Goal: Task Accomplishment & Management: Complete application form

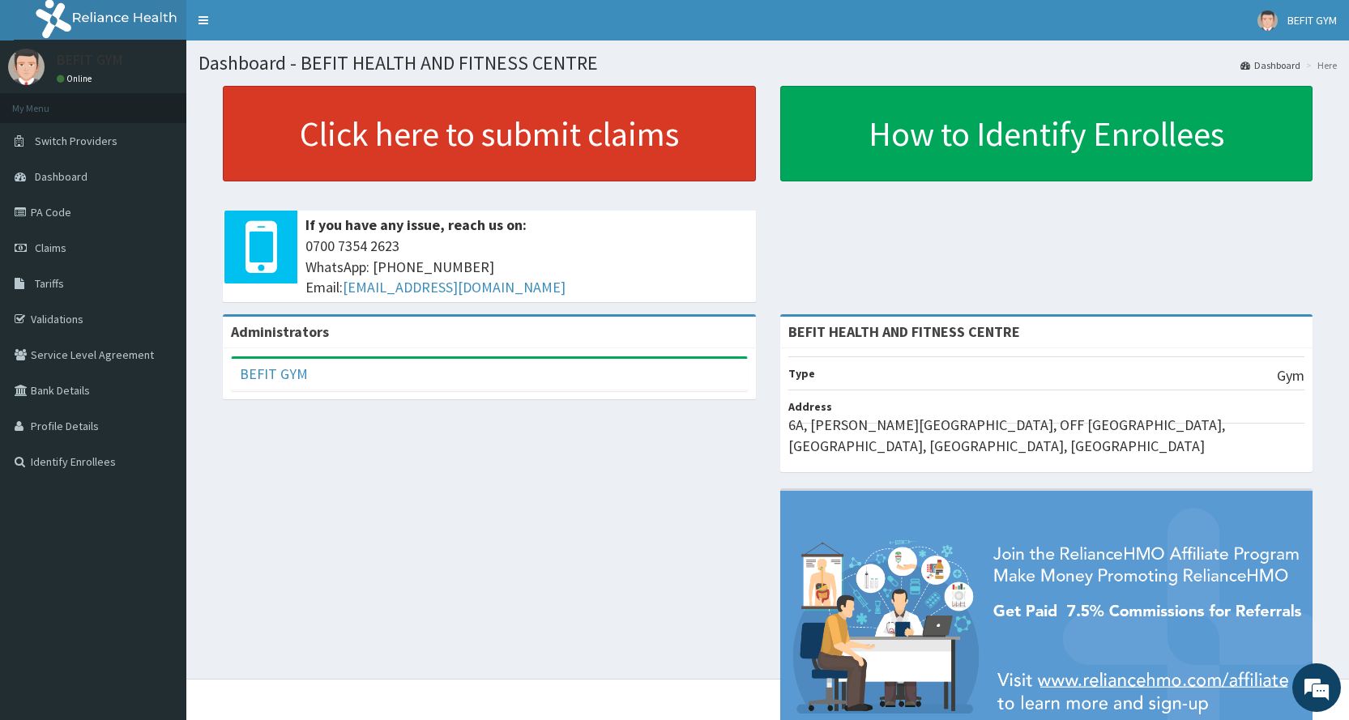
click at [391, 164] on link "Click here to submit claims" at bounding box center [489, 134] width 533 height 96
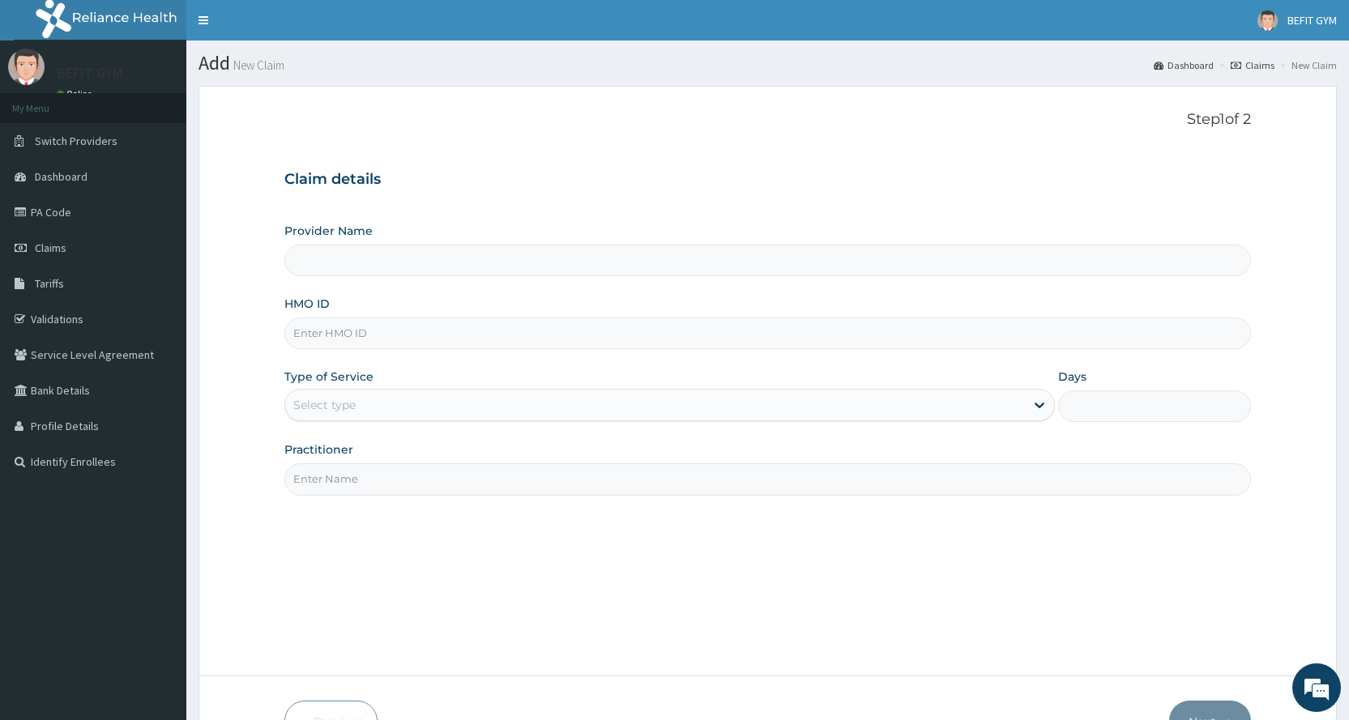
click at [434, 337] on input "HMO ID" at bounding box center [767, 334] width 966 height 32
type input "BEFIT HEALTH AND FITNESS CENTRE"
type input "1"
type input "m"
type input "nbp/10123/a"
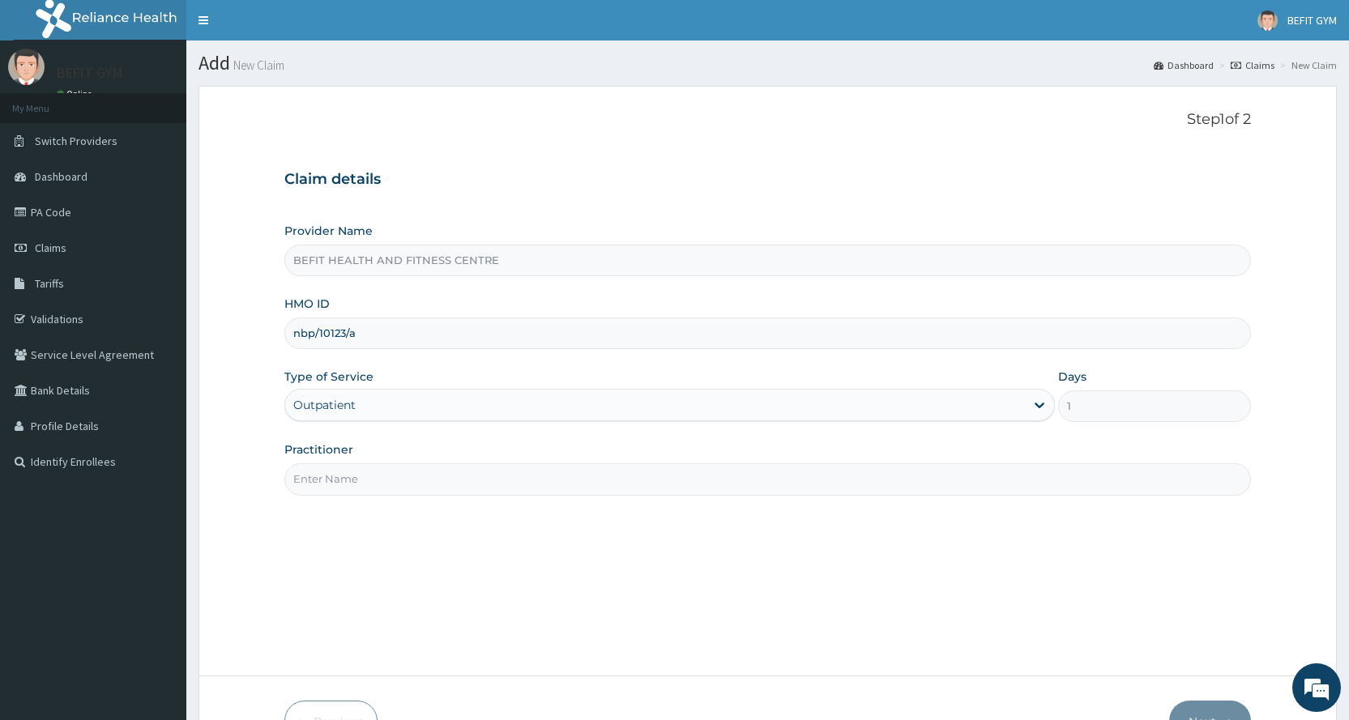
click at [398, 496] on div "Step 1 of 2 Claim details Provider Name BEFIT HEALTH AND FITNESS CENTRE HMO ID …" at bounding box center [767, 381] width 966 height 540
click at [362, 489] on input "Practitioner" at bounding box center [767, 479] width 966 height 32
type input "B"
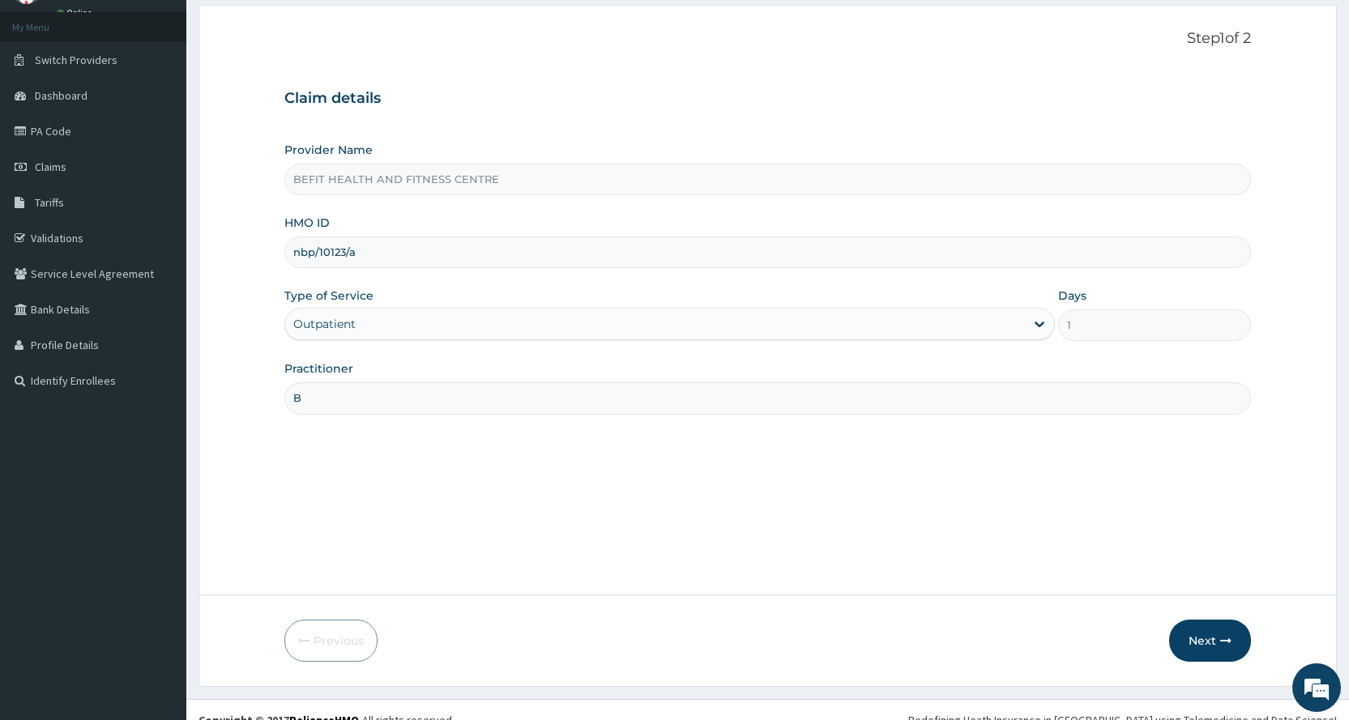
scroll to position [101, 0]
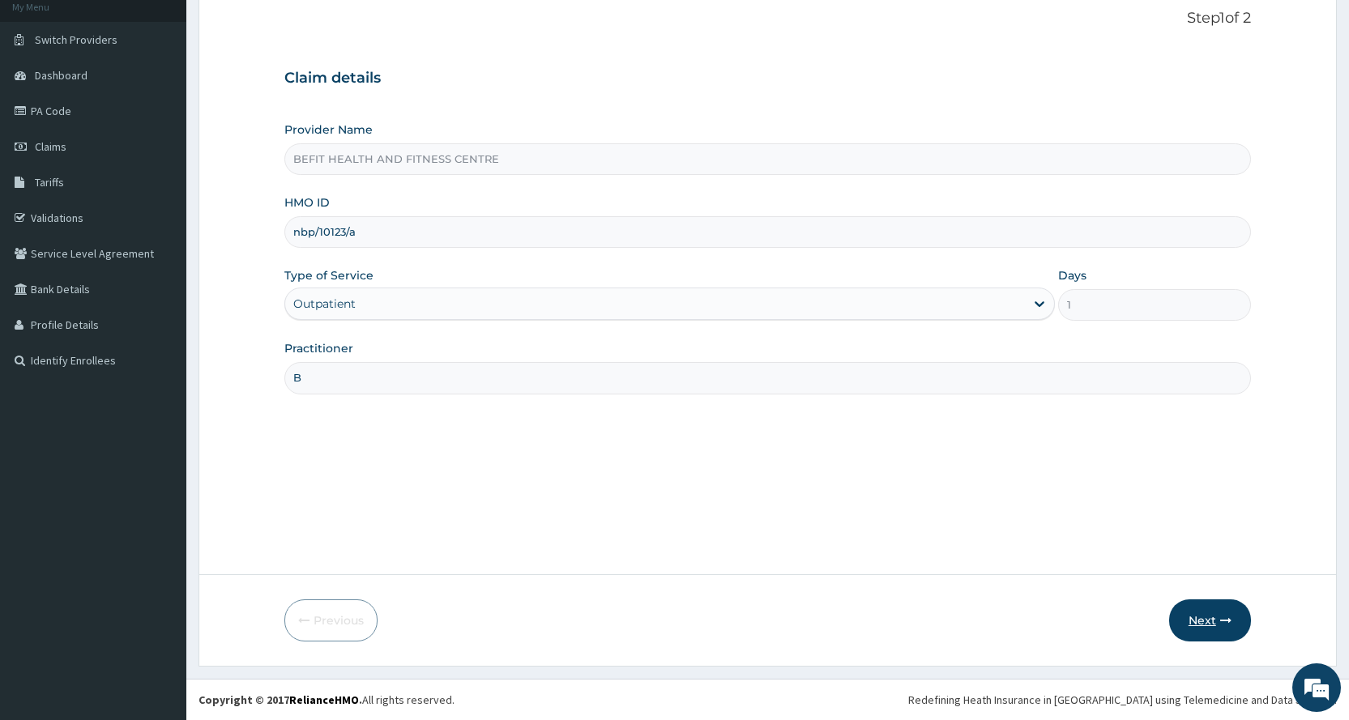
click at [1220, 631] on button "Next" at bounding box center [1210, 620] width 82 height 42
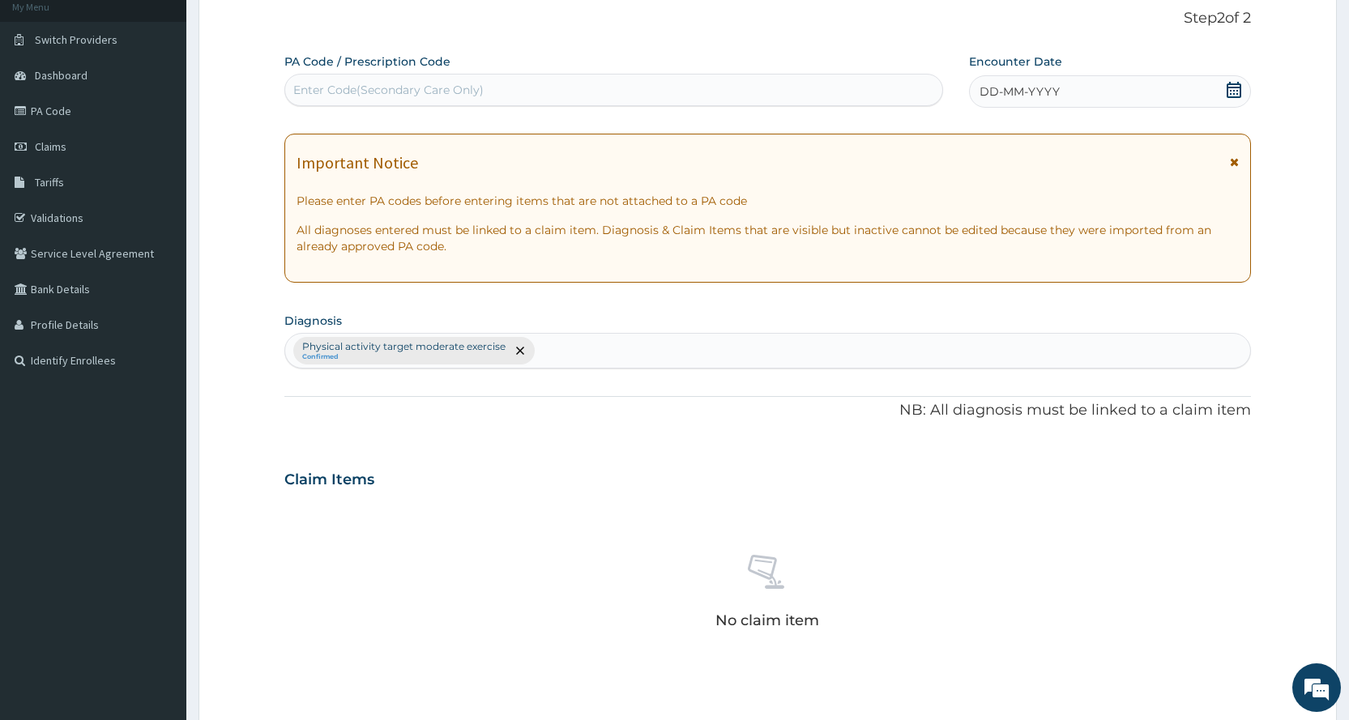
click at [484, 92] on div "Enter Code(Secondary Care Only)" at bounding box center [613, 90] width 656 height 26
type input "PA/5A80CF"
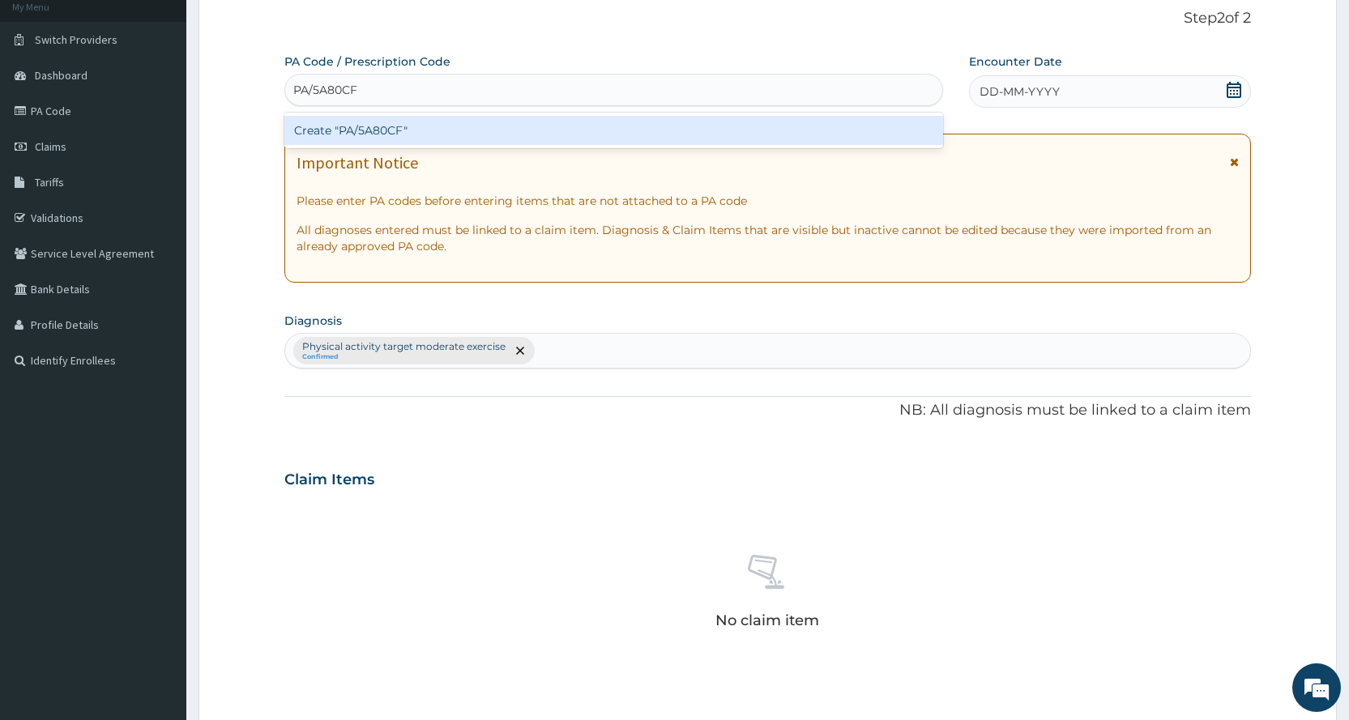
click at [491, 120] on div "Create "PA/5A80CF"" at bounding box center [613, 130] width 658 height 29
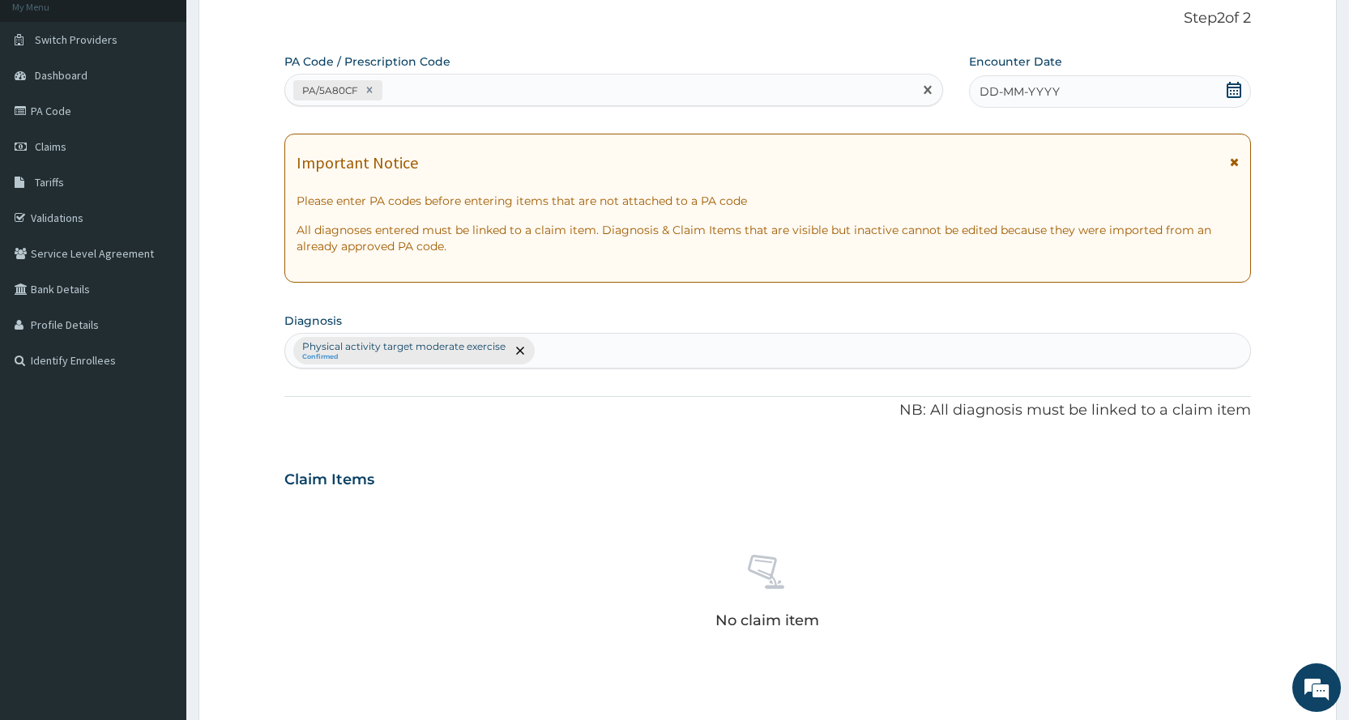
click at [1004, 94] on span "DD-MM-YYYY" at bounding box center [1019, 91] width 80 height 16
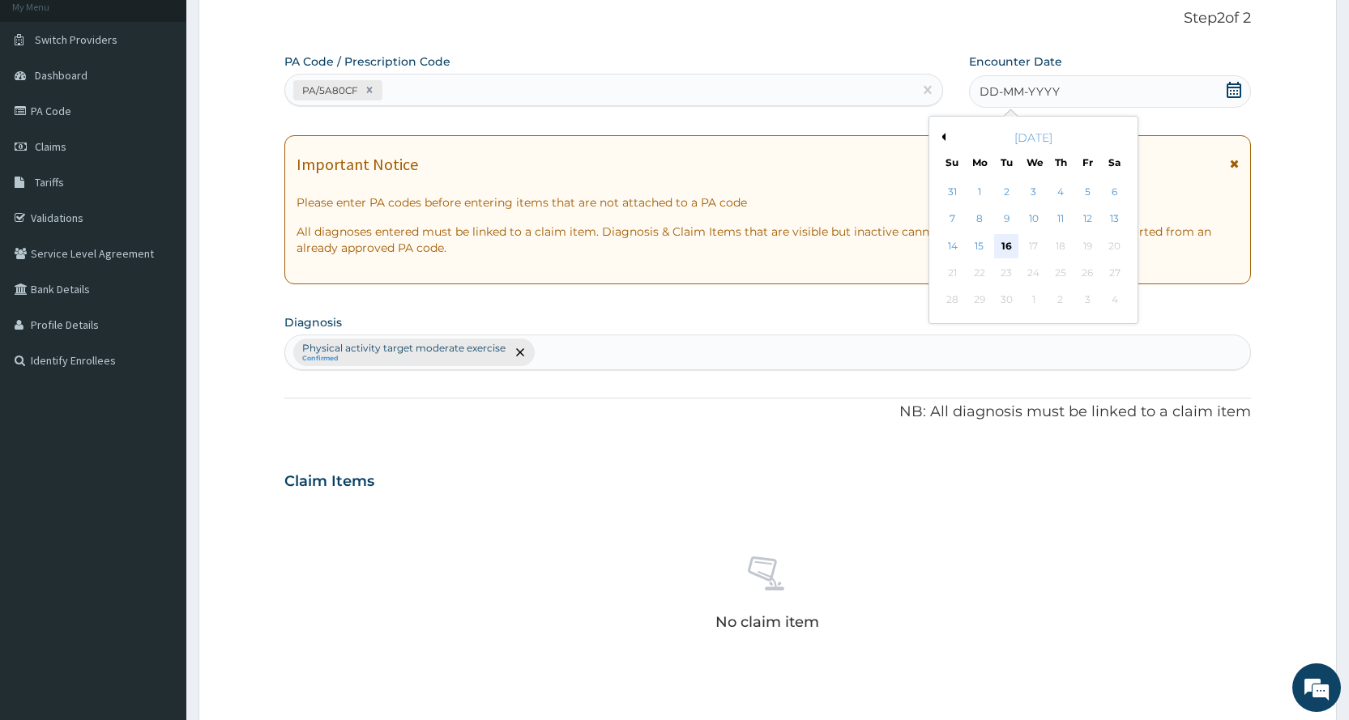
click at [995, 244] on div "16" at bounding box center [1006, 246] width 24 height 24
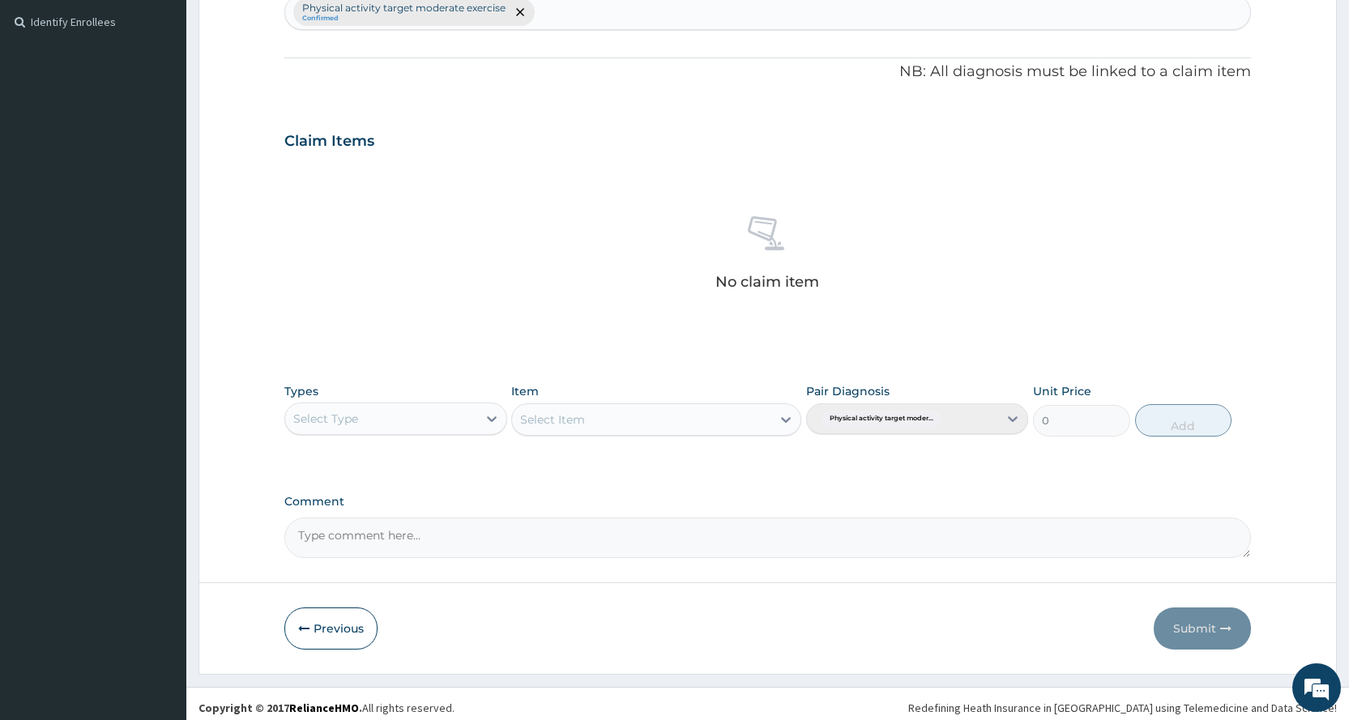
scroll to position [448, 0]
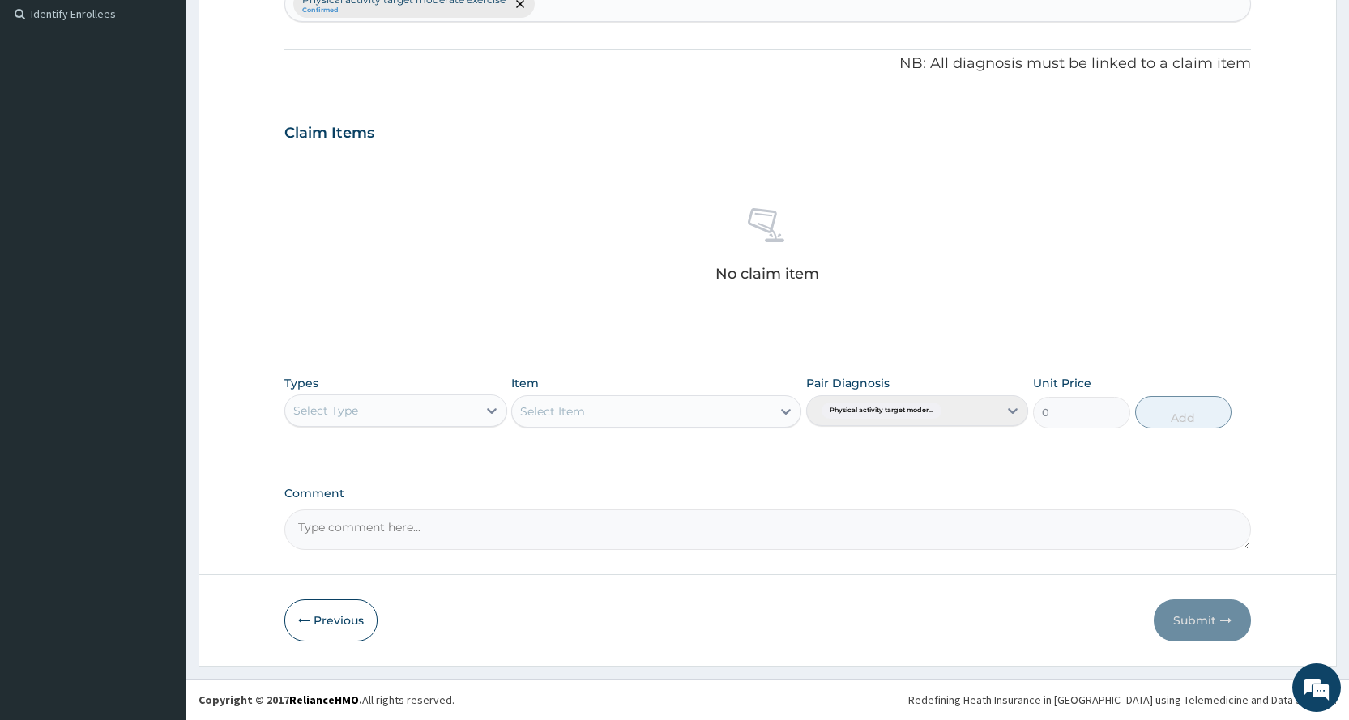
click at [395, 407] on div "Select Type" at bounding box center [380, 411] width 191 height 26
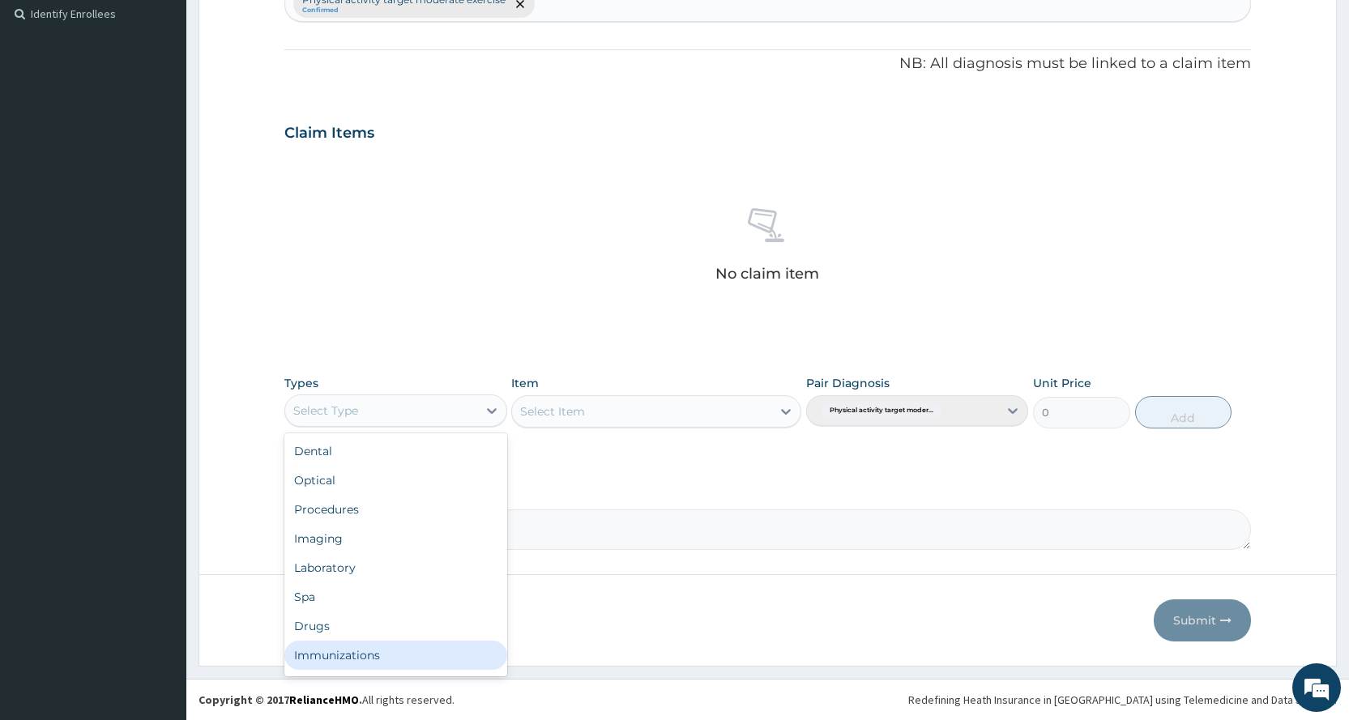
scroll to position [55, 0]
click at [385, 656] on div "Gym" at bounding box center [395, 658] width 222 height 29
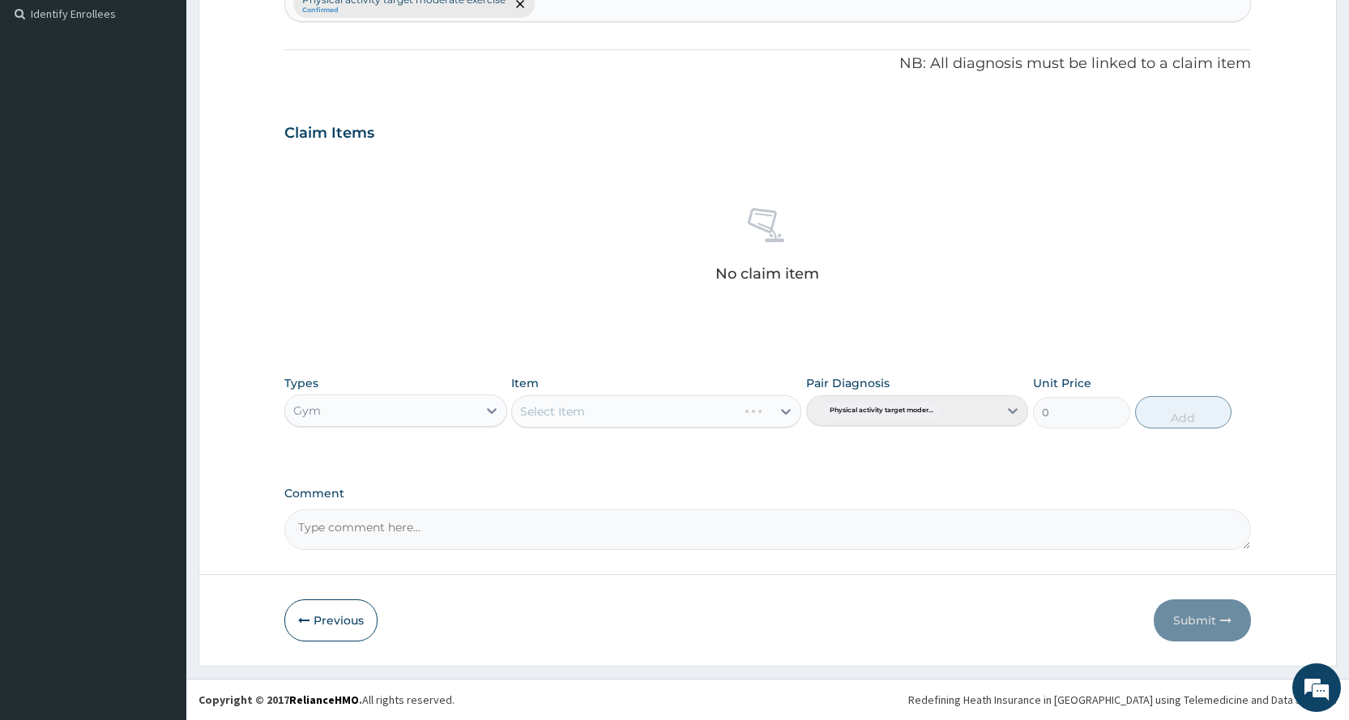
click at [717, 417] on div "Select Item" at bounding box center [656, 411] width 290 height 32
click at [716, 417] on div "Select Item" at bounding box center [656, 411] width 290 height 32
click at [715, 417] on div "Select Item" at bounding box center [641, 412] width 259 height 26
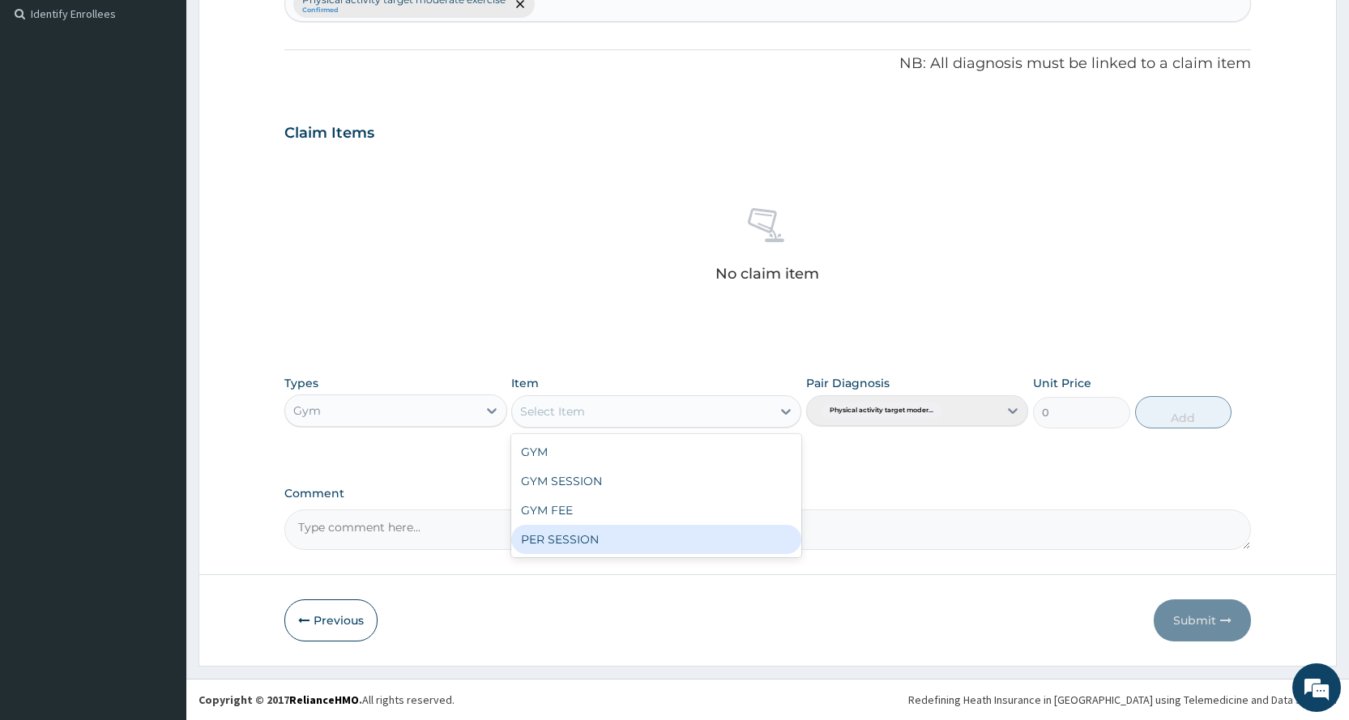
click at [688, 534] on div "PER SESSION" at bounding box center [656, 539] width 290 height 29
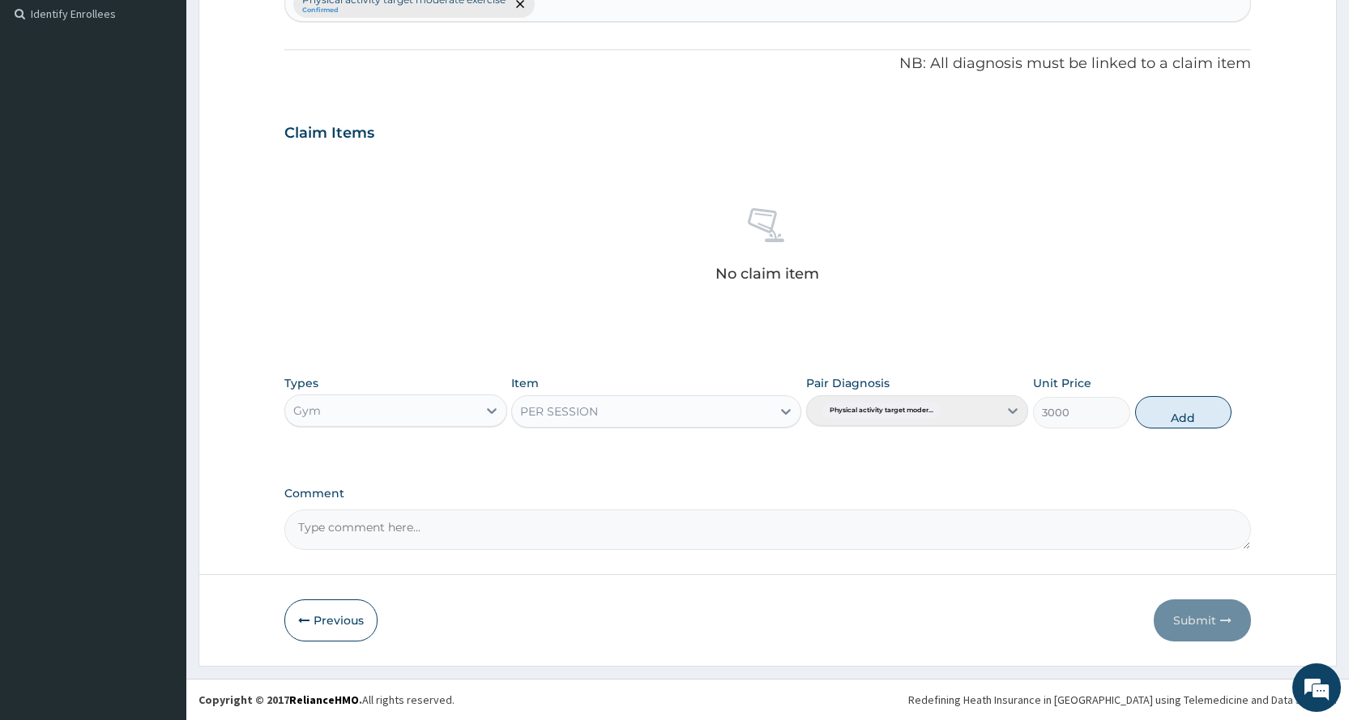
drag, startPoint x: 1202, startPoint y: 401, endPoint x: 1182, endPoint y: 465, distance: 67.1
click at [1201, 401] on button "Add" at bounding box center [1183, 412] width 96 height 32
type input "0"
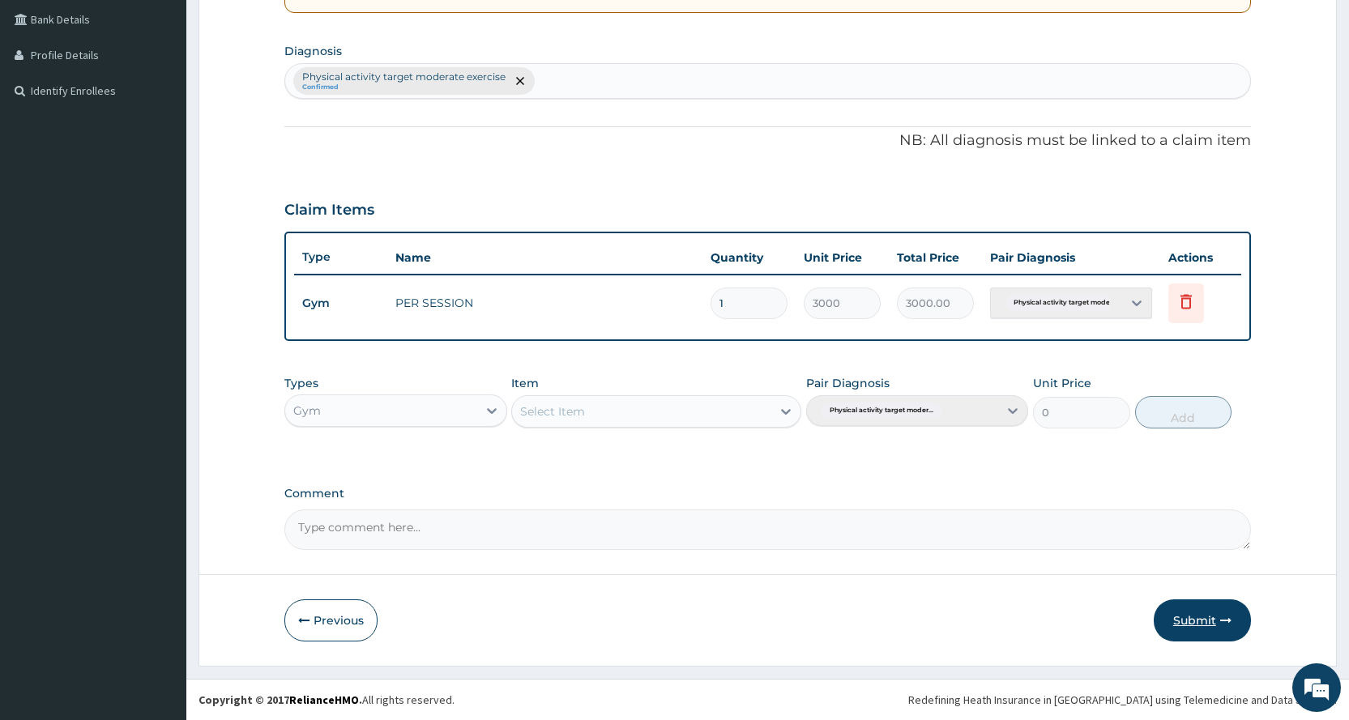
click at [1200, 620] on button "Submit" at bounding box center [1201, 620] width 97 height 42
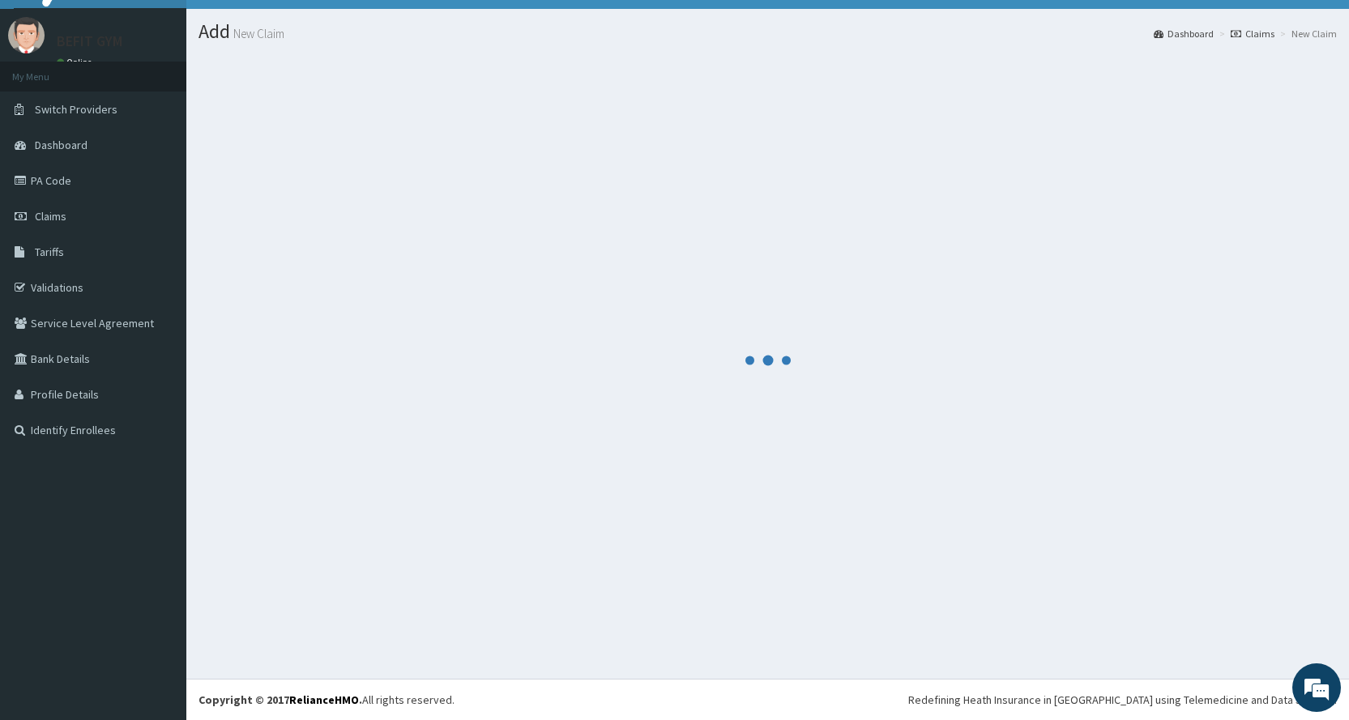
scroll to position [371, 0]
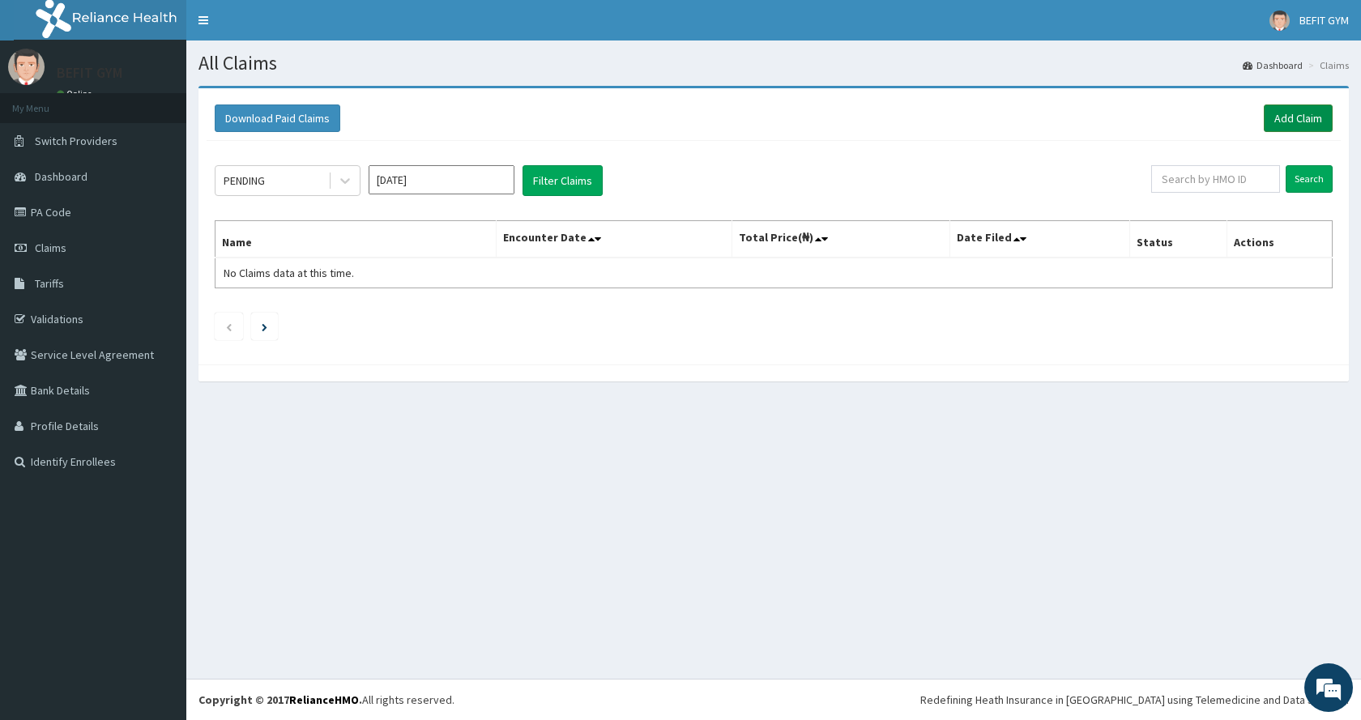
click at [1272, 112] on link "Add Claim" at bounding box center [1298, 118] width 69 height 28
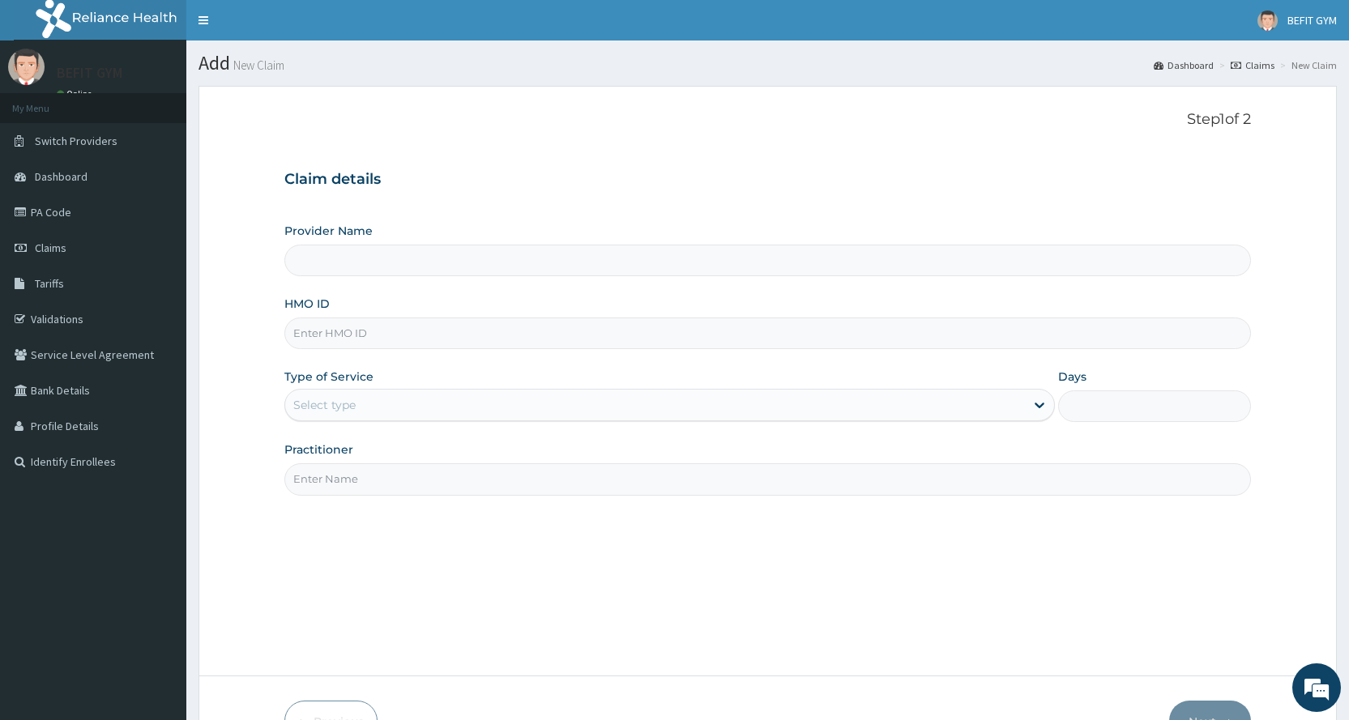
type input "BEFIT HEALTH AND FITNESS CENTRE"
type input "1"
click at [313, 337] on input "HMO ID" at bounding box center [767, 334] width 966 height 32
type input "aip/10075/a"
drag, startPoint x: 413, startPoint y: 476, endPoint x: 413, endPoint y: 490, distance: 13.8
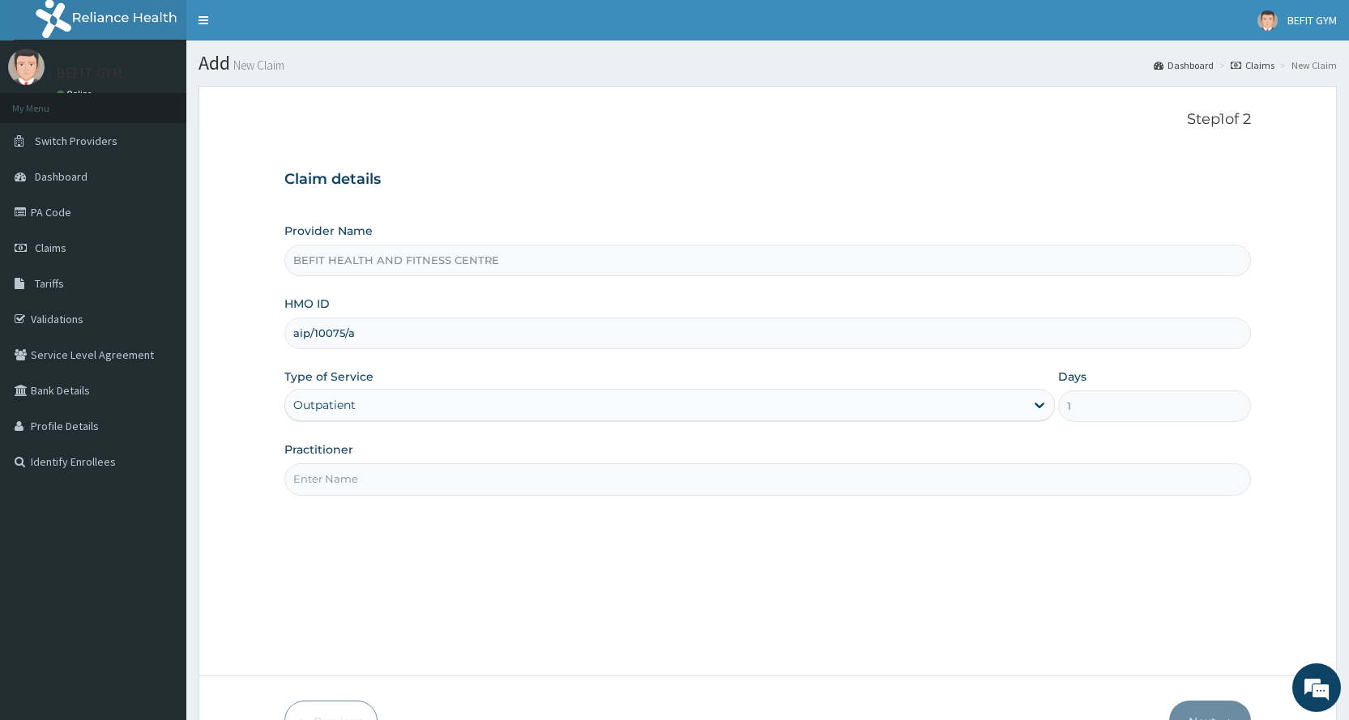
click at [413, 476] on input "Practitioner" at bounding box center [767, 479] width 966 height 32
type input "B"
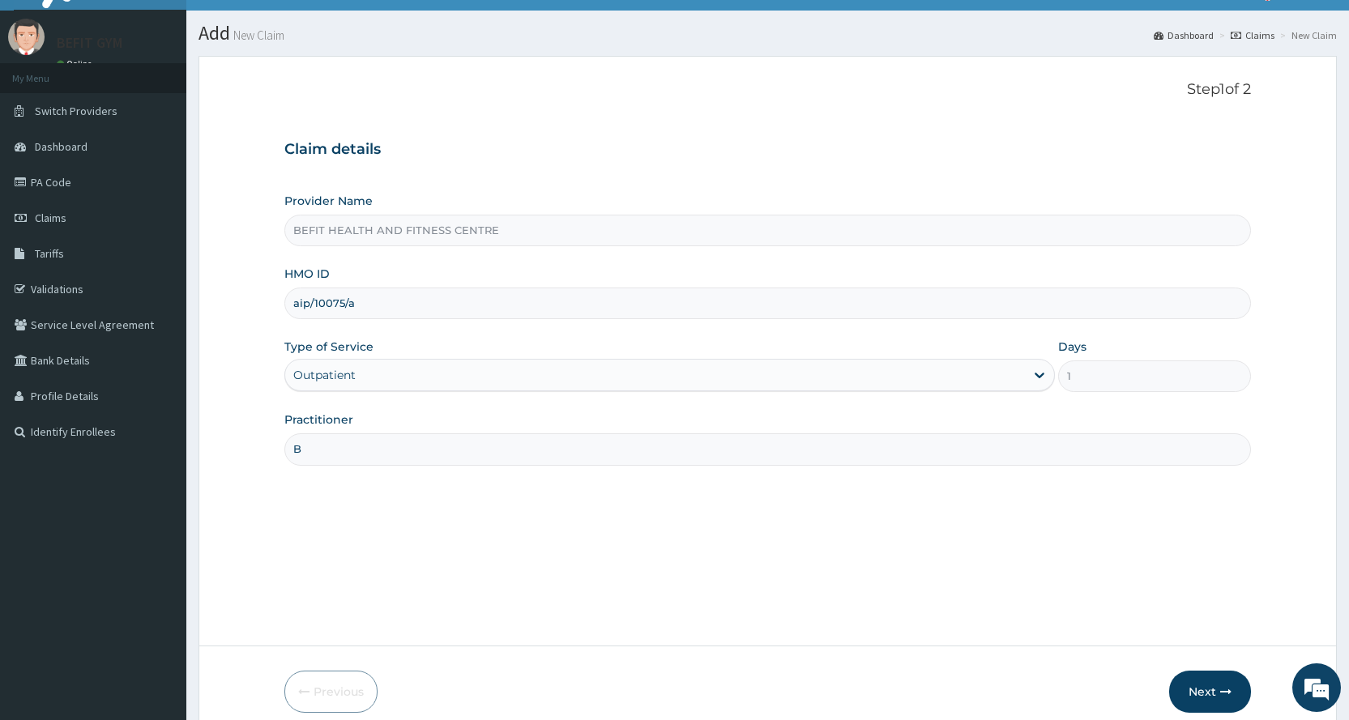
scroll to position [101, 0]
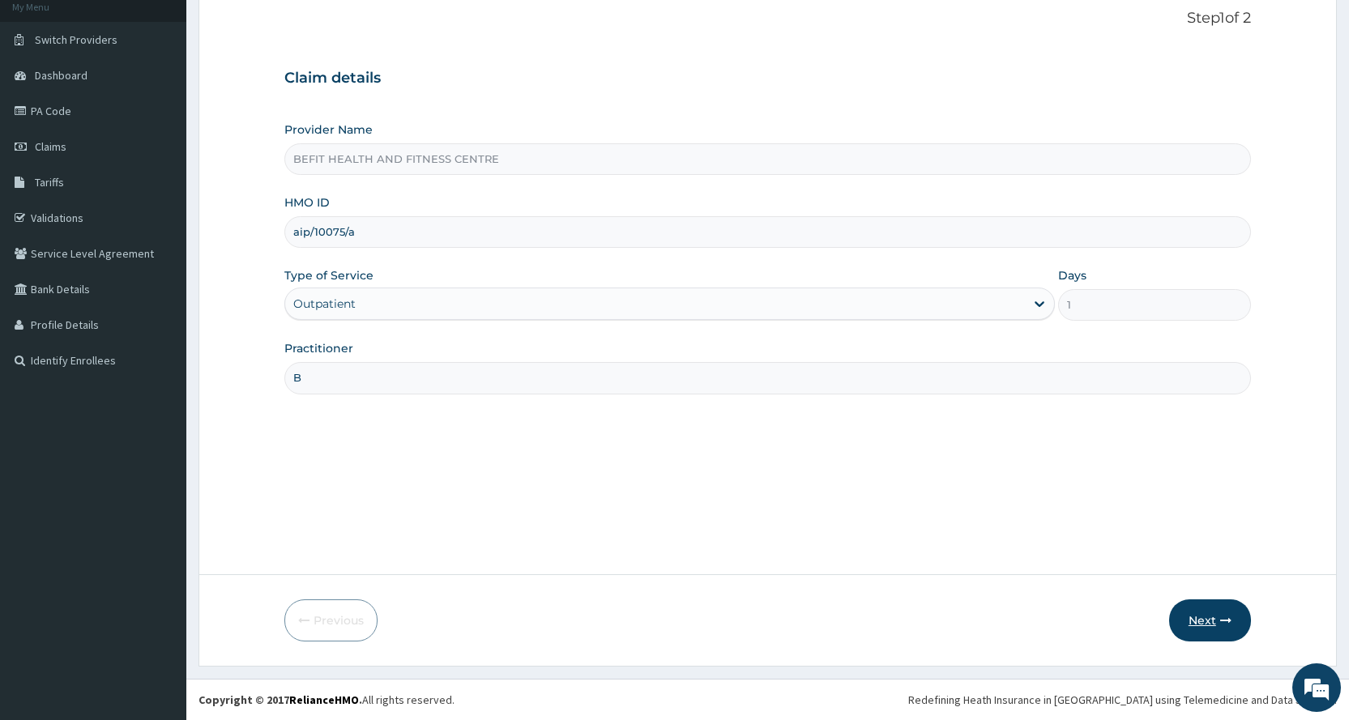
click at [1208, 615] on button "Next" at bounding box center [1210, 620] width 82 height 42
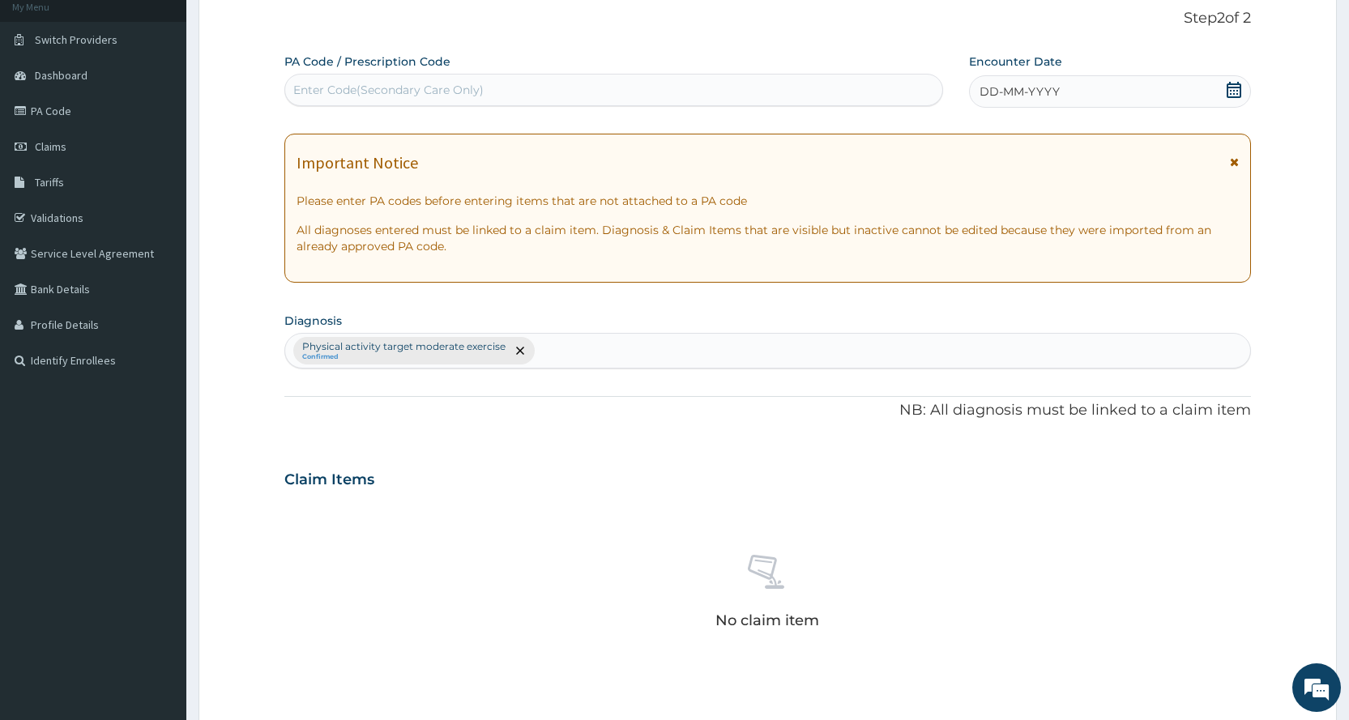
click at [595, 85] on div "Enter Code(Secondary Care Only)" at bounding box center [613, 90] width 656 height 26
type input "PA/33AEA7"
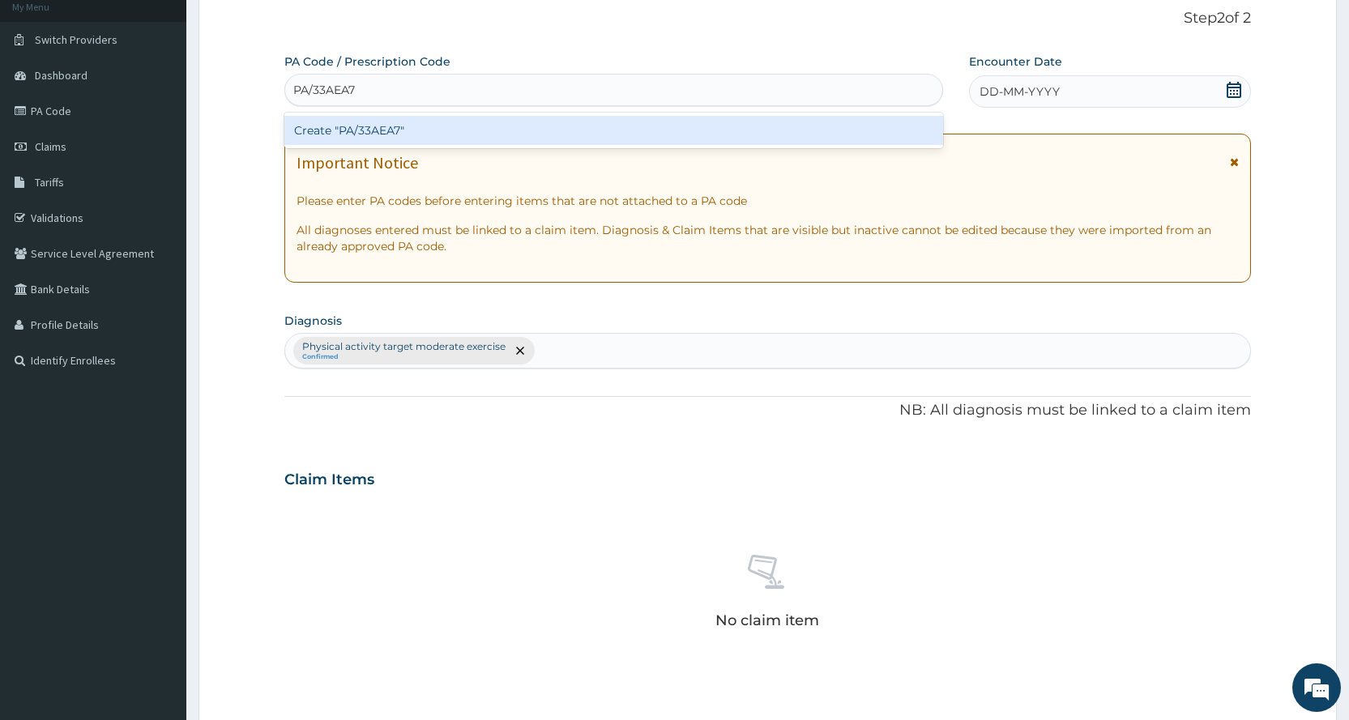
click at [624, 126] on div "Create "PA/33AEA7"" at bounding box center [613, 130] width 658 height 29
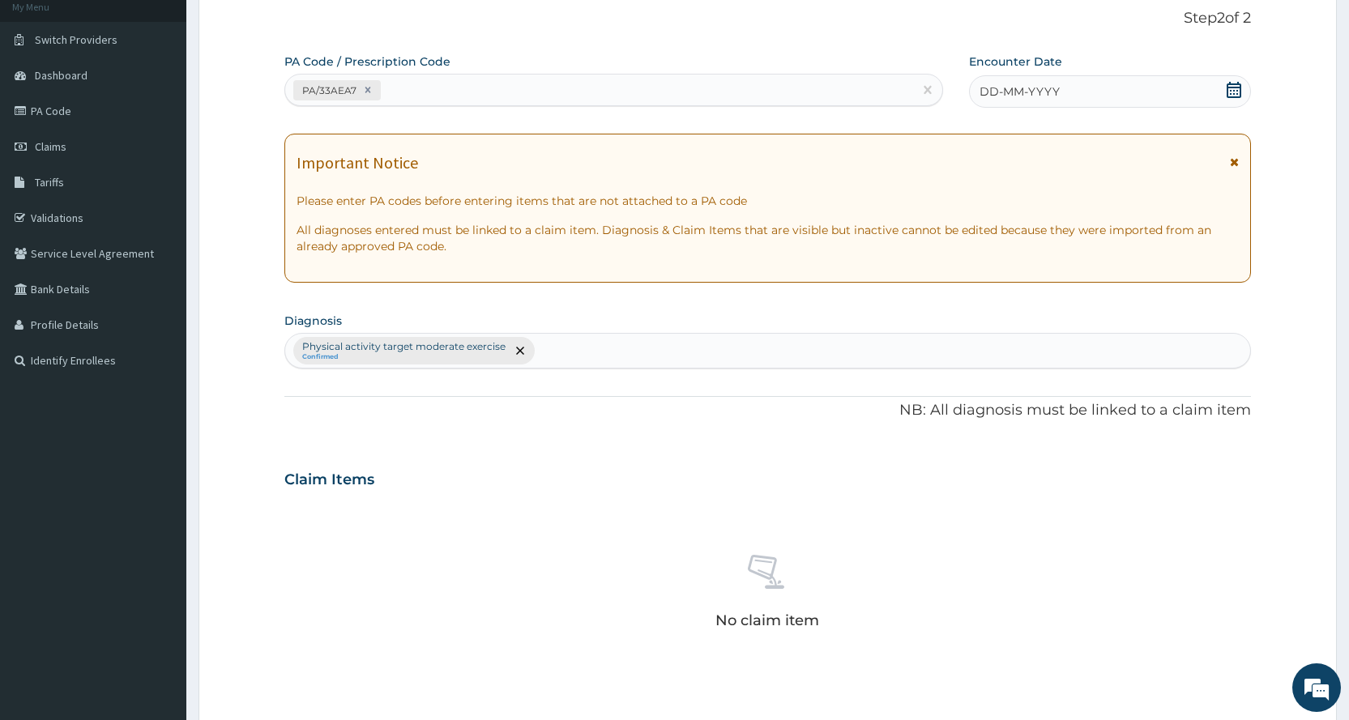
click at [1087, 77] on div "DD-MM-YYYY" at bounding box center [1110, 91] width 282 height 32
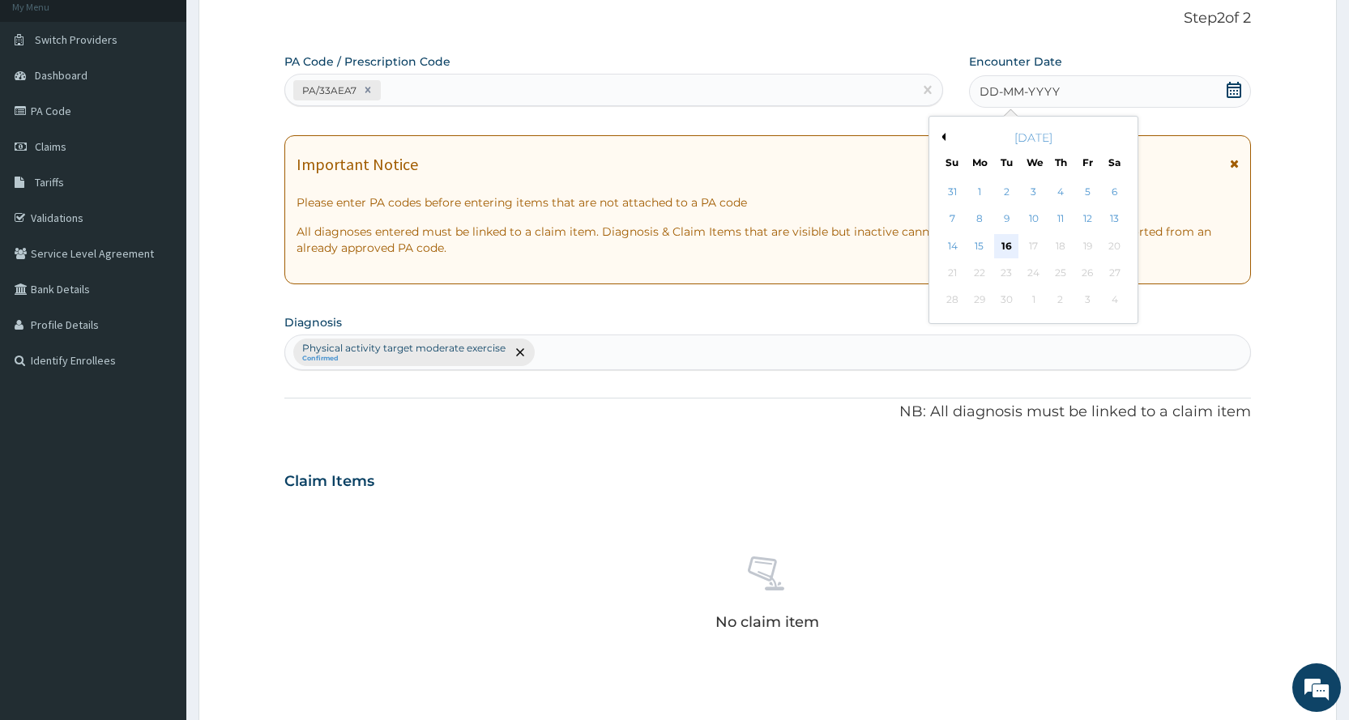
click at [1004, 243] on div "16" at bounding box center [1006, 246] width 24 height 24
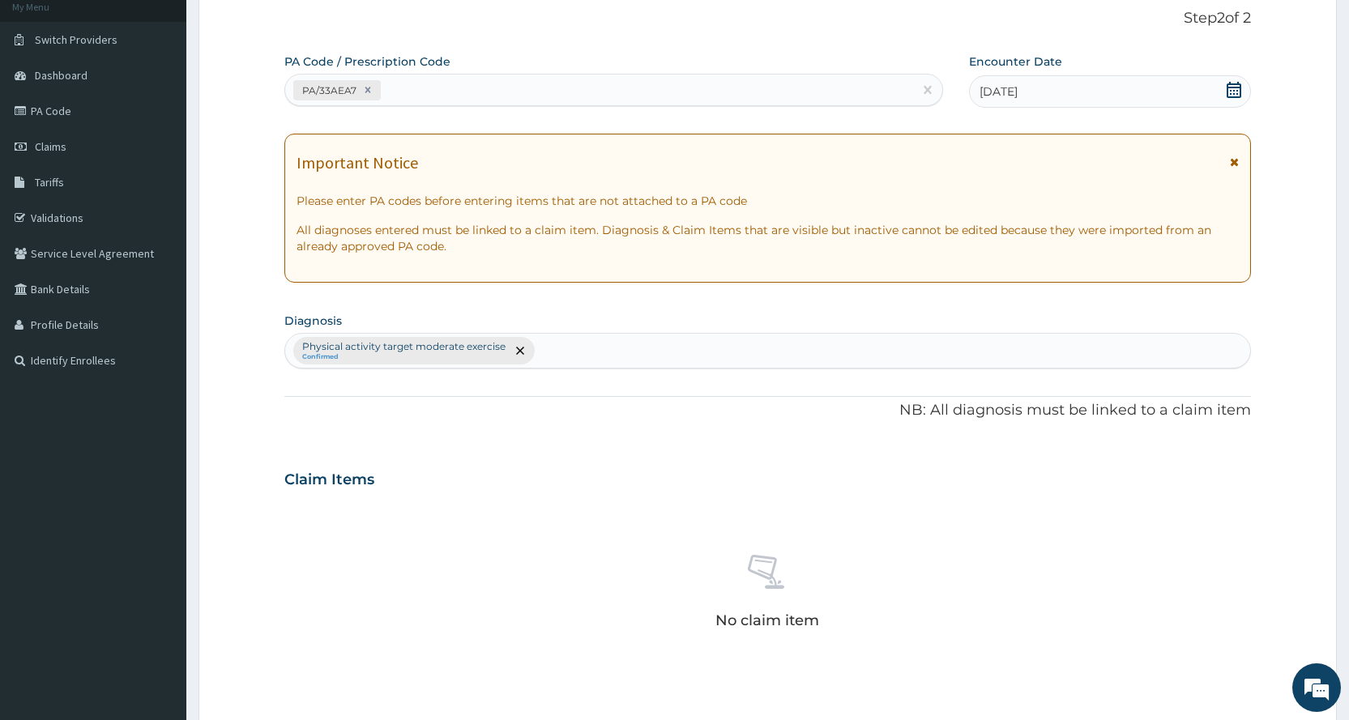
scroll to position [448, 0]
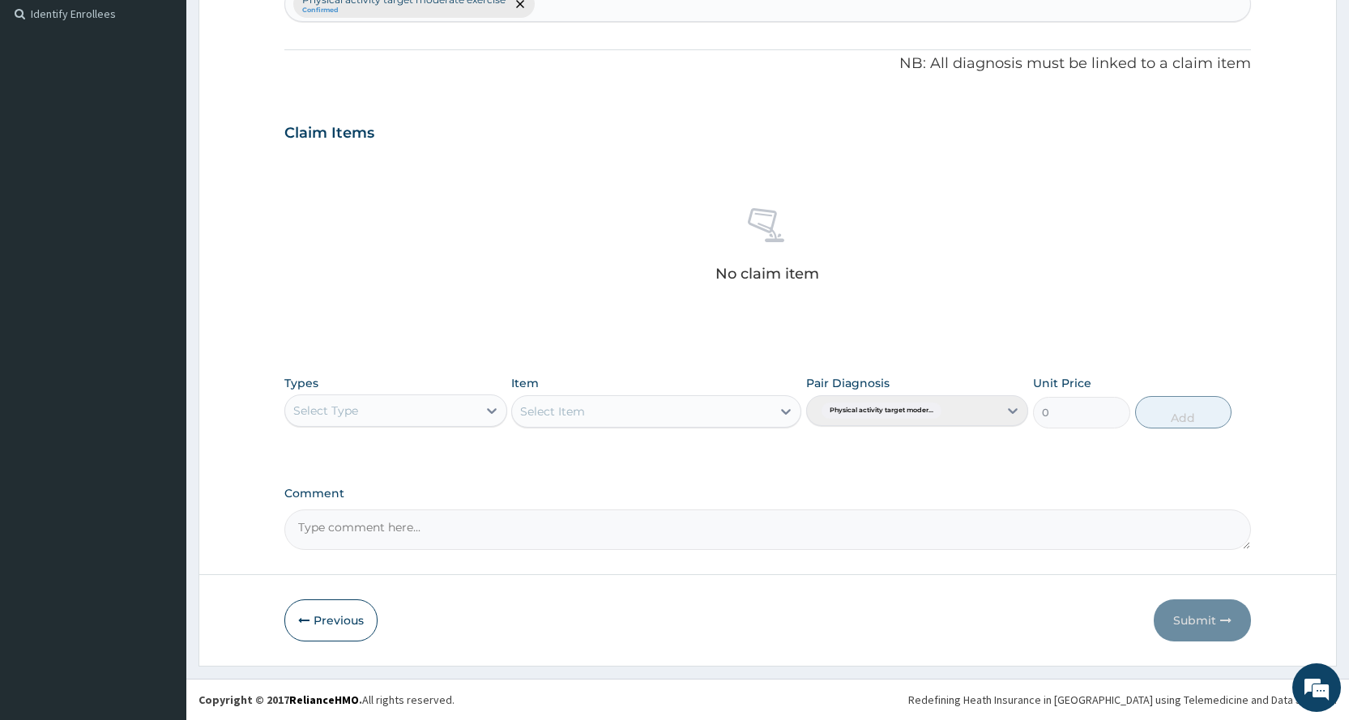
click at [352, 404] on div "Select Type" at bounding box center [325, 411] width 65 height 16
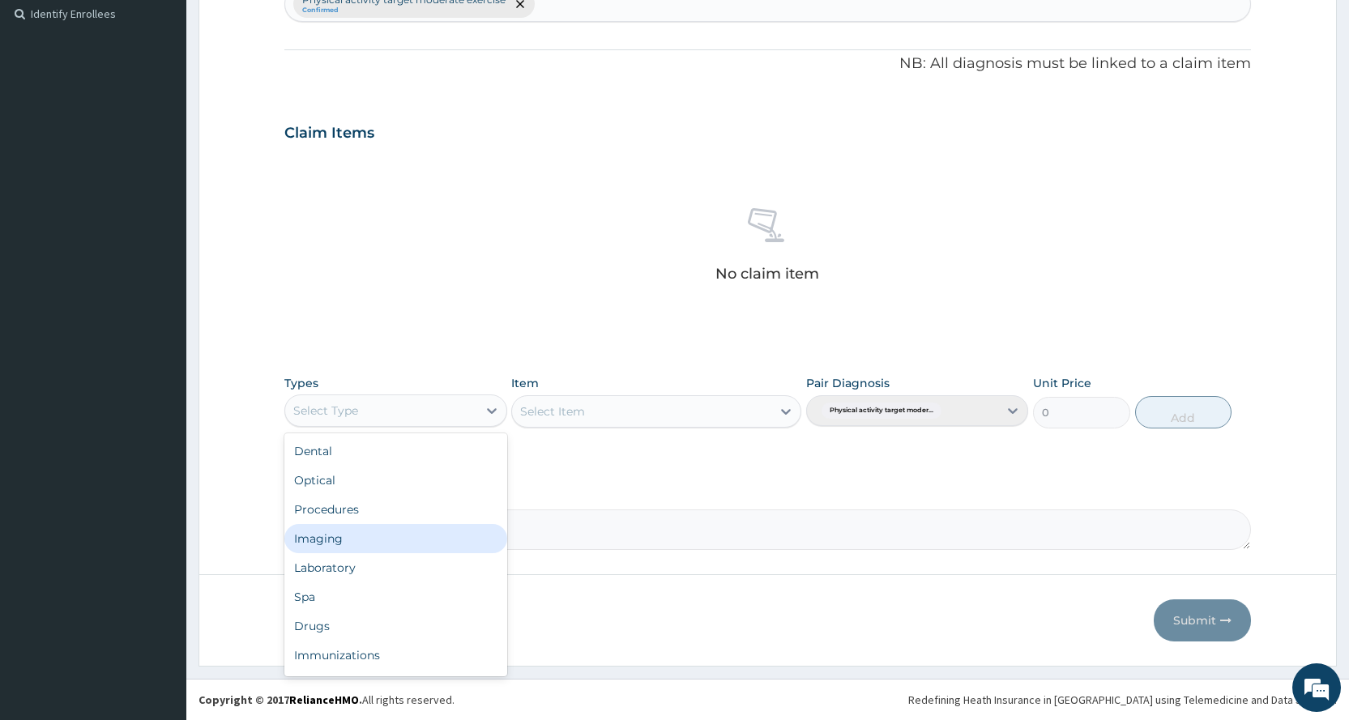
scroll to position [55, 0]
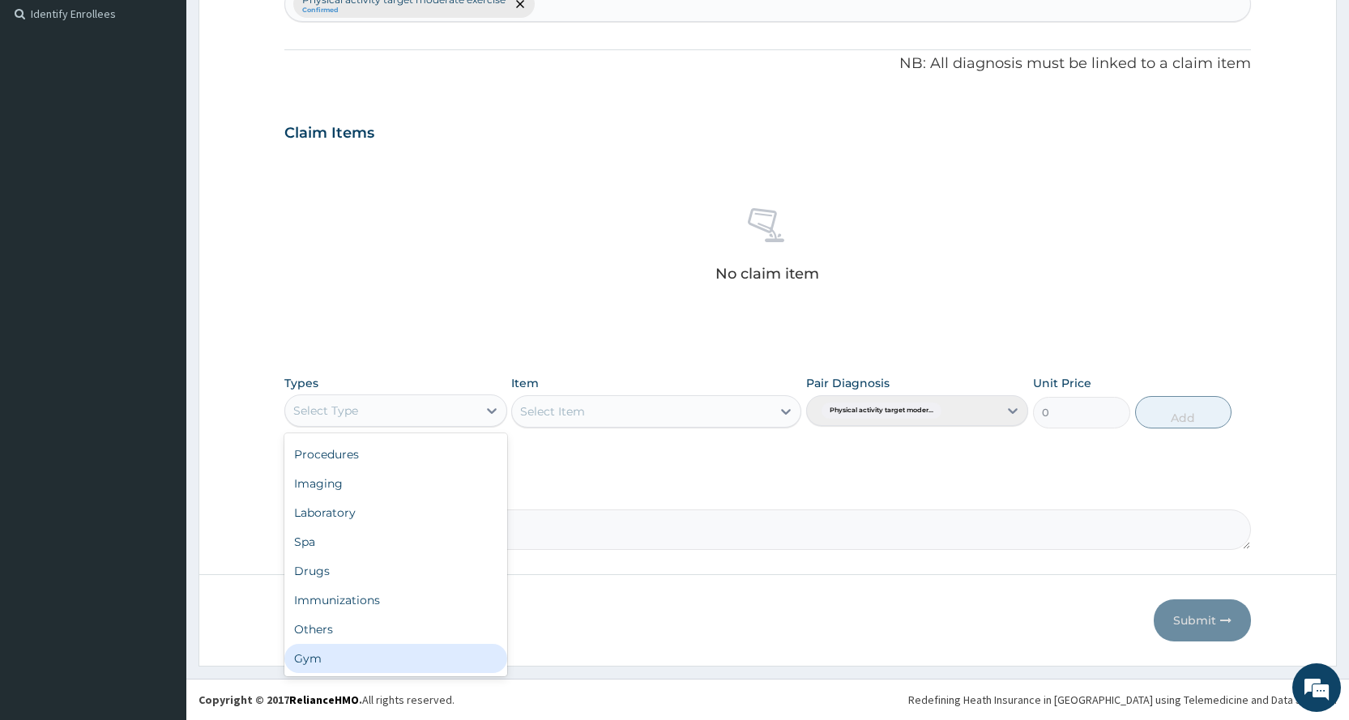
click at [364, 670] on div "Gym" at bounding box center [395, 658] width 222 height 29
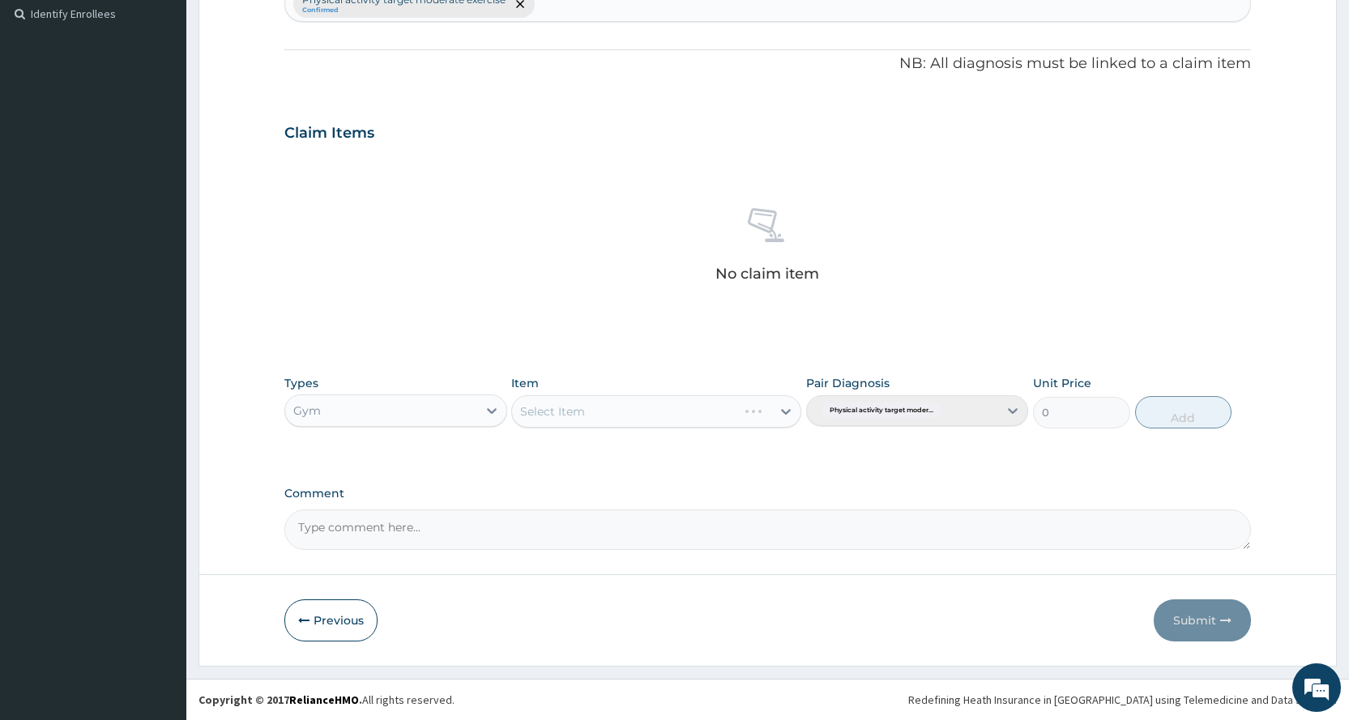
click at [562, 426] on div "Select Item" at bounding box center [656, 411] width 290 height 32
click at [562, 422] on div "Select Item" at bounding box center [641, 412] width 259 height 26
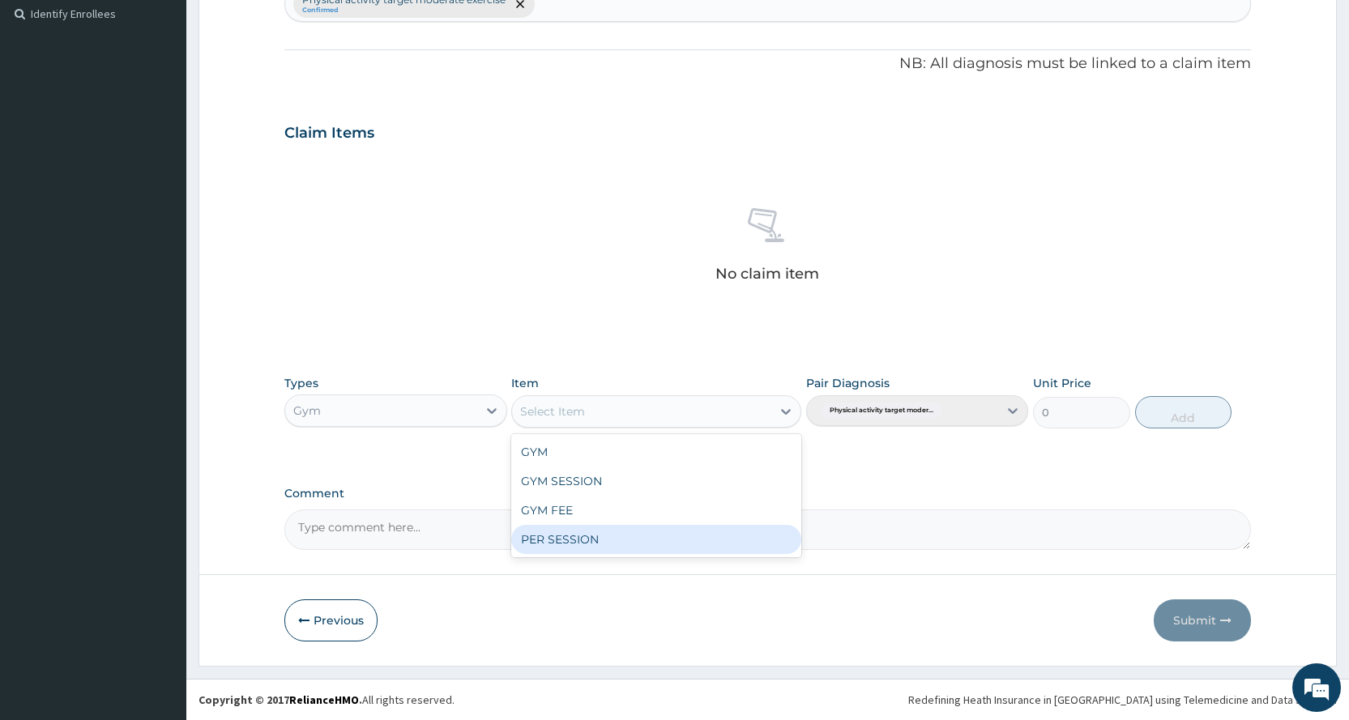
click at [540, 544] on div "PER SESSION" at bounding box center [656, 539] width 290 height 29
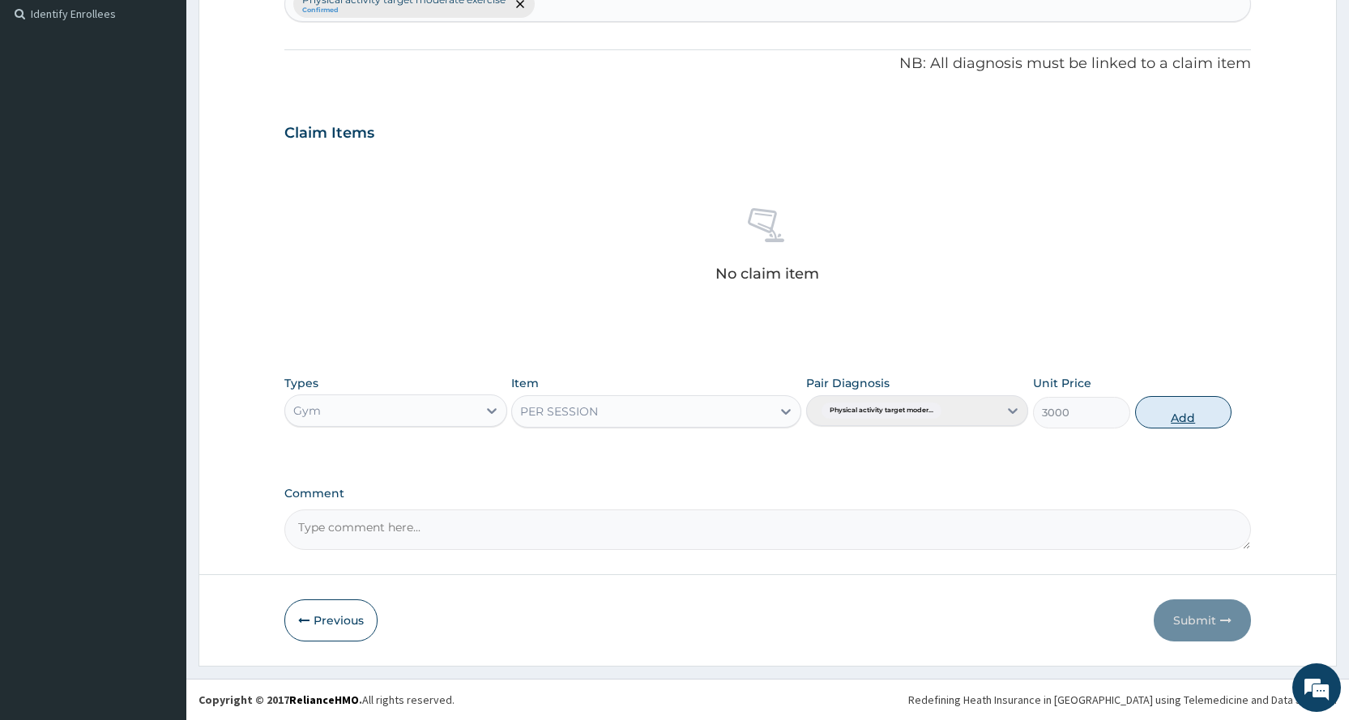
click at [1170, 410] on button "Add" at bounding box center [1183, 412] width 96 height 32
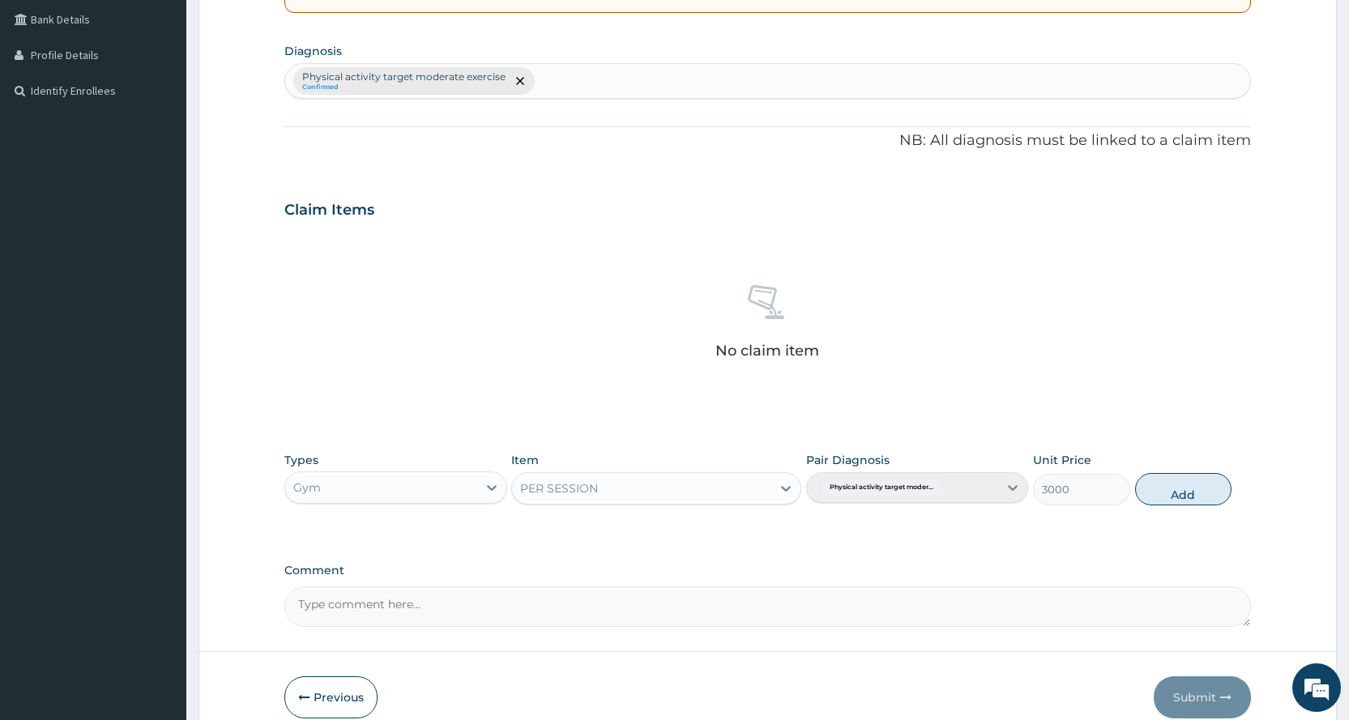
type input "0"
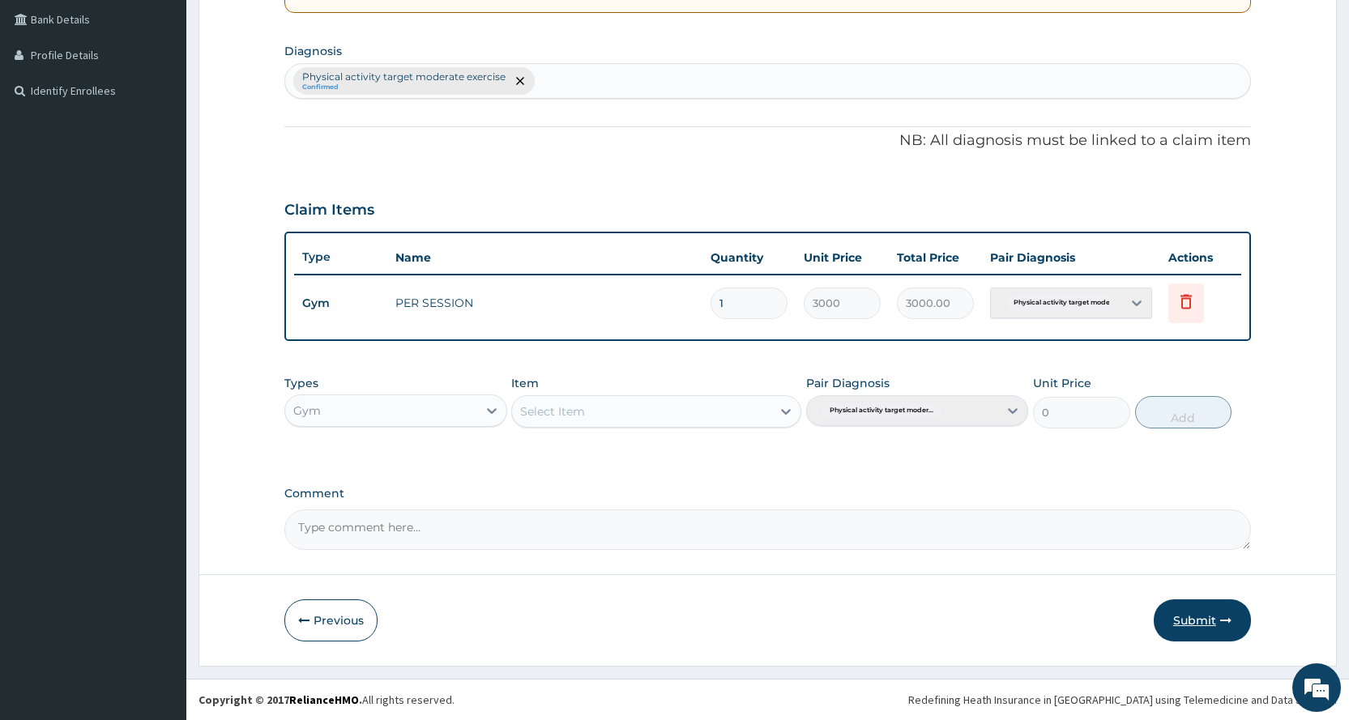
click at [1217, 612] on button "Submit" at bounding box center [1201, 620] width 97 height 42
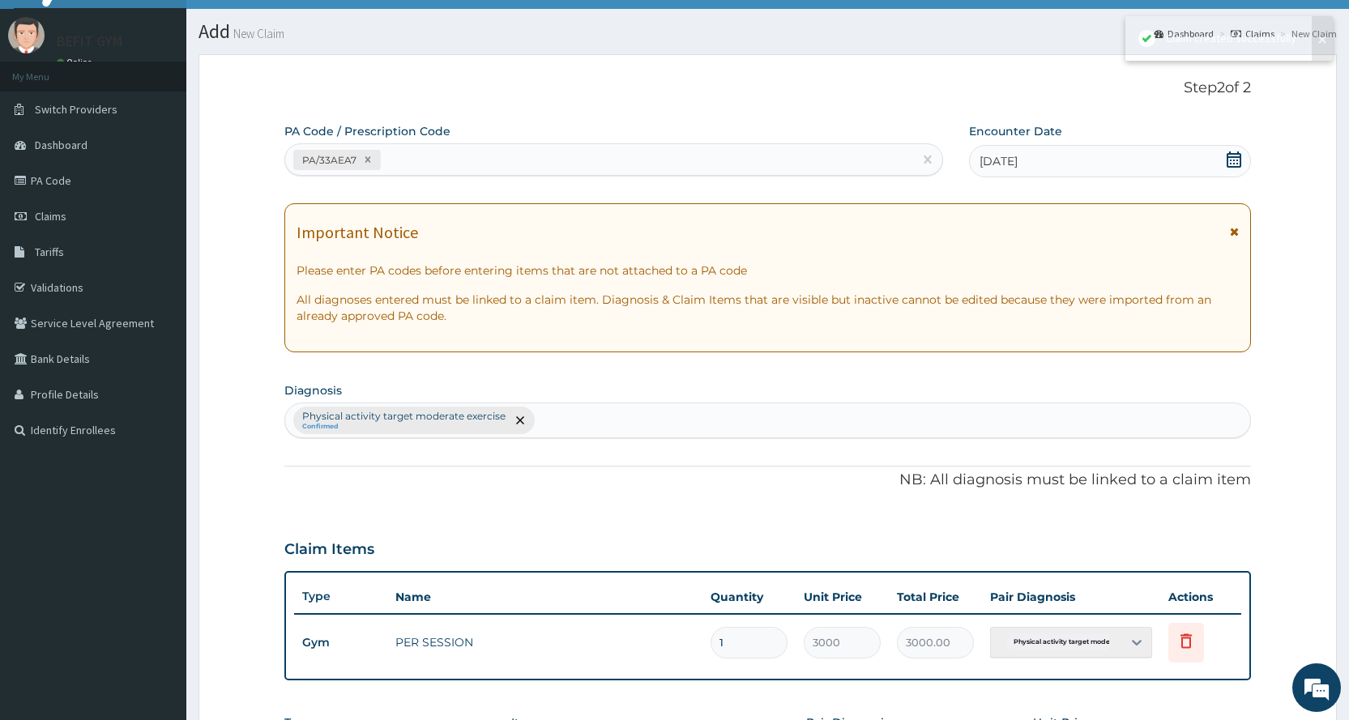
scroll to position [371, 0]
